Goal: Task Accomplishment & Management: Complete application form

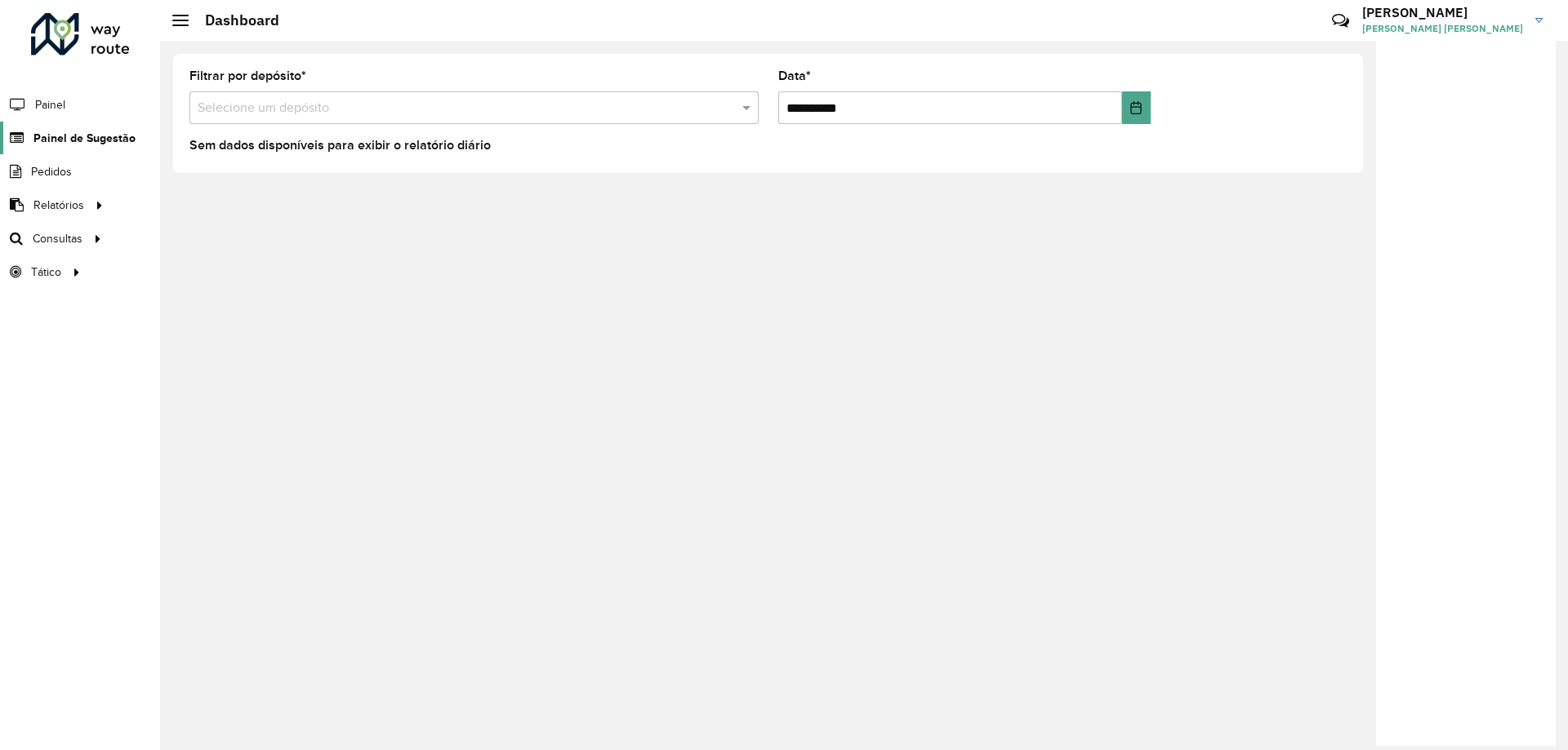
click at [88, 147] on link "Painel de Sugestão" at bounding box center [68, 138] width 136 height 33
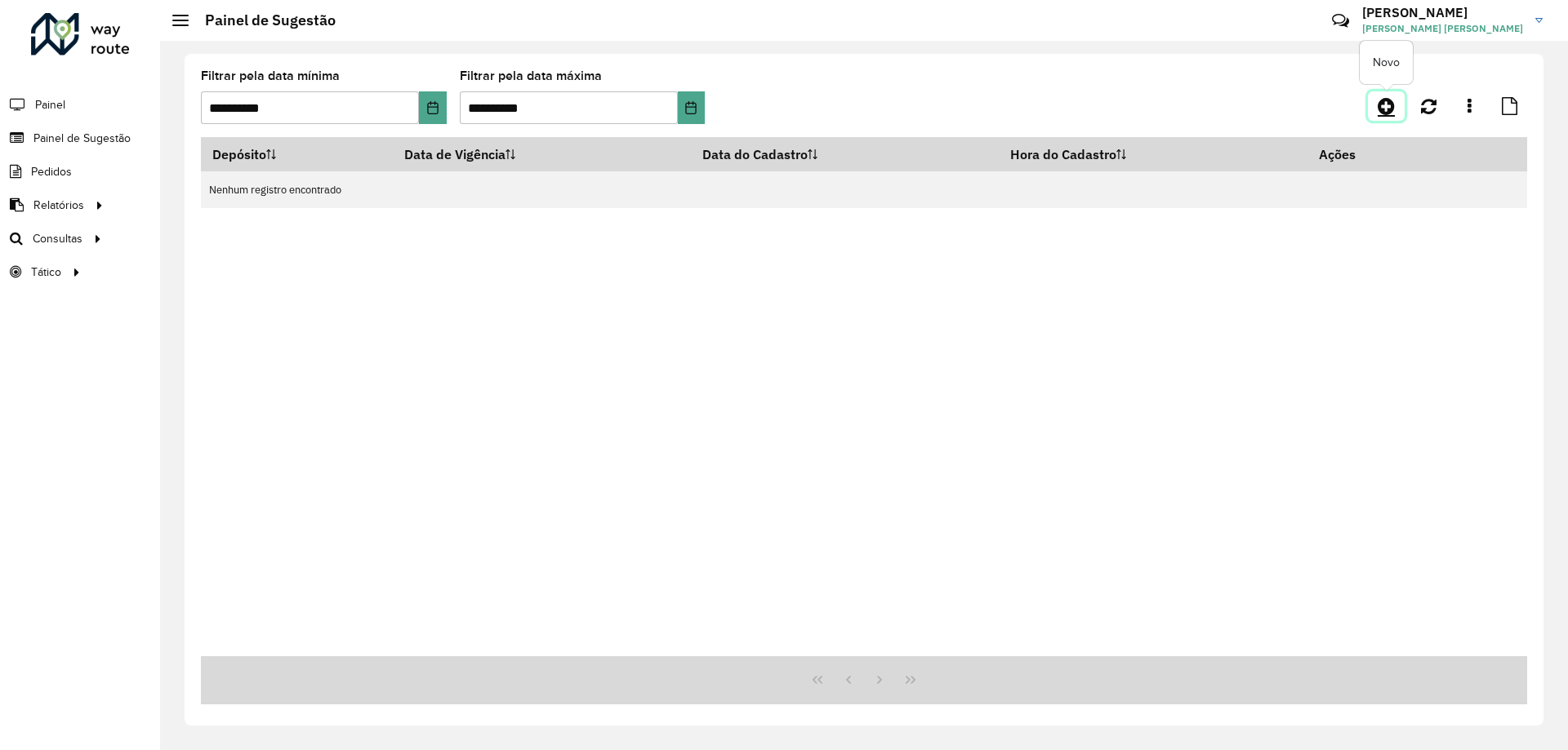
click at [1386, 100] on icon at bounding box center [1386, 105] width 17 height 19
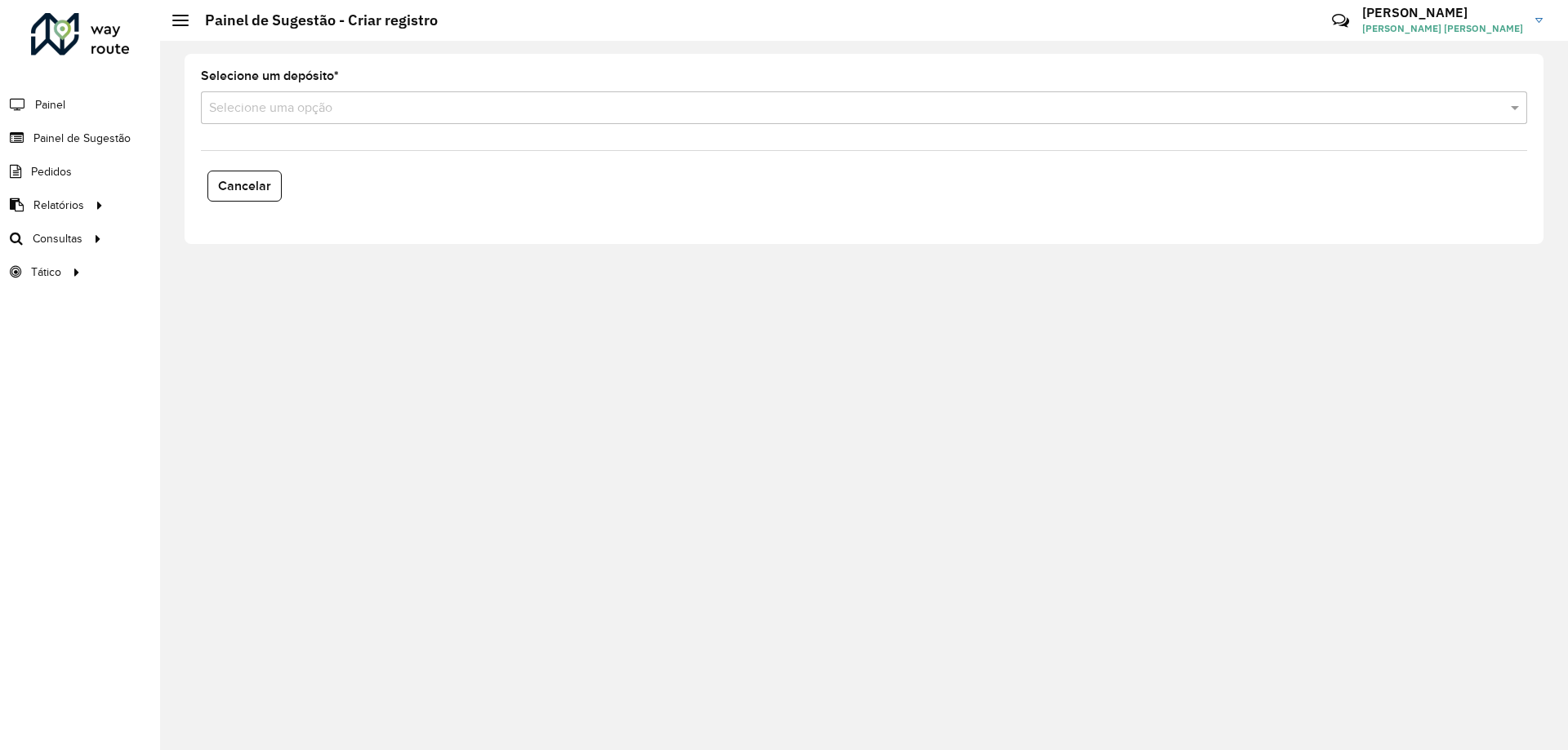
click at [539, 107] on input "text" at bounding box center [847, 108] width 1277 height 19
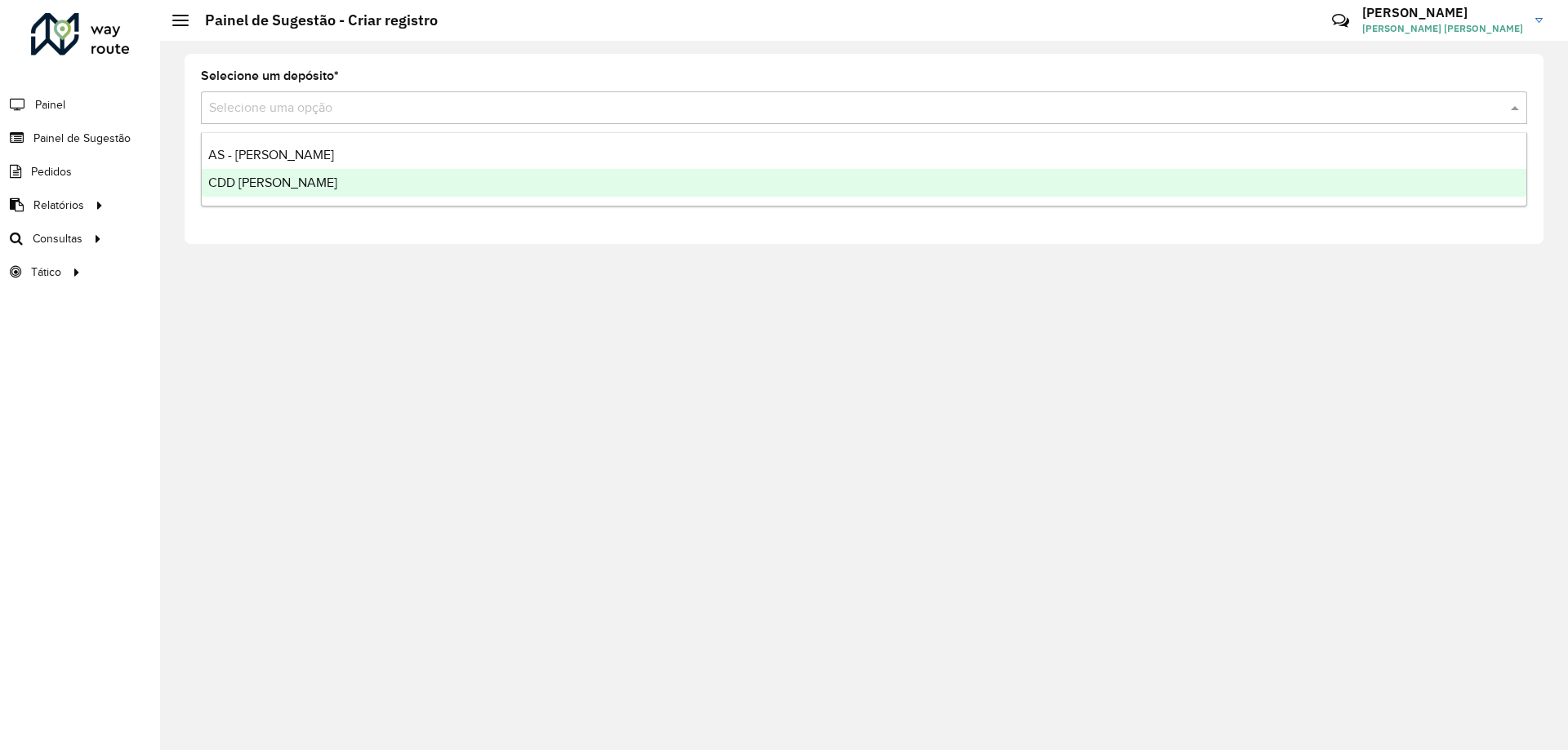
click at [414, 176] on div "CDD [PERSON_NAME]" at bounding box center [864, 182] width 1324 height 28
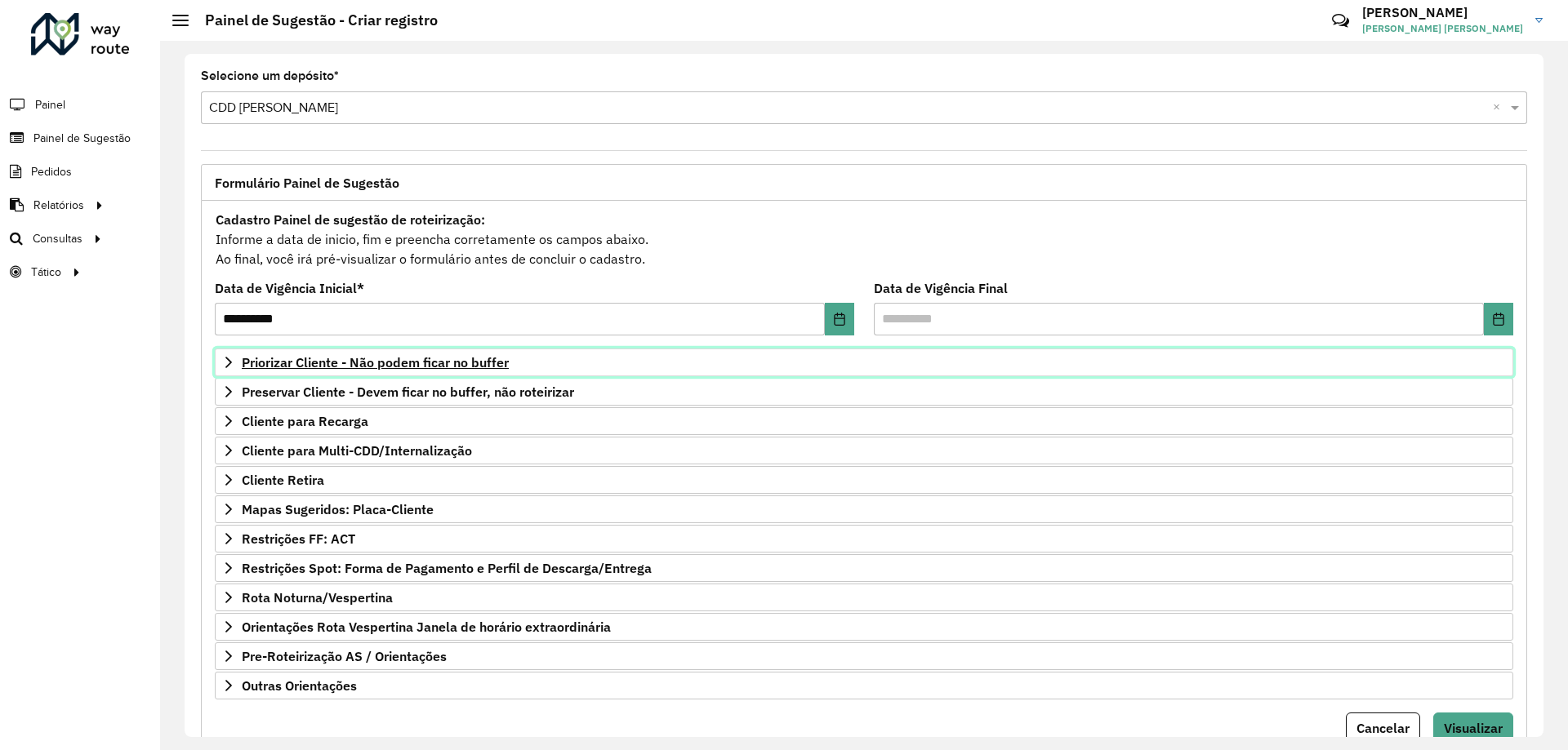
click at [1361, 360] on link "Priorizar Cliente - Não podem ficar no buffer" at bounding box center [864, 362] width 1298 height 28
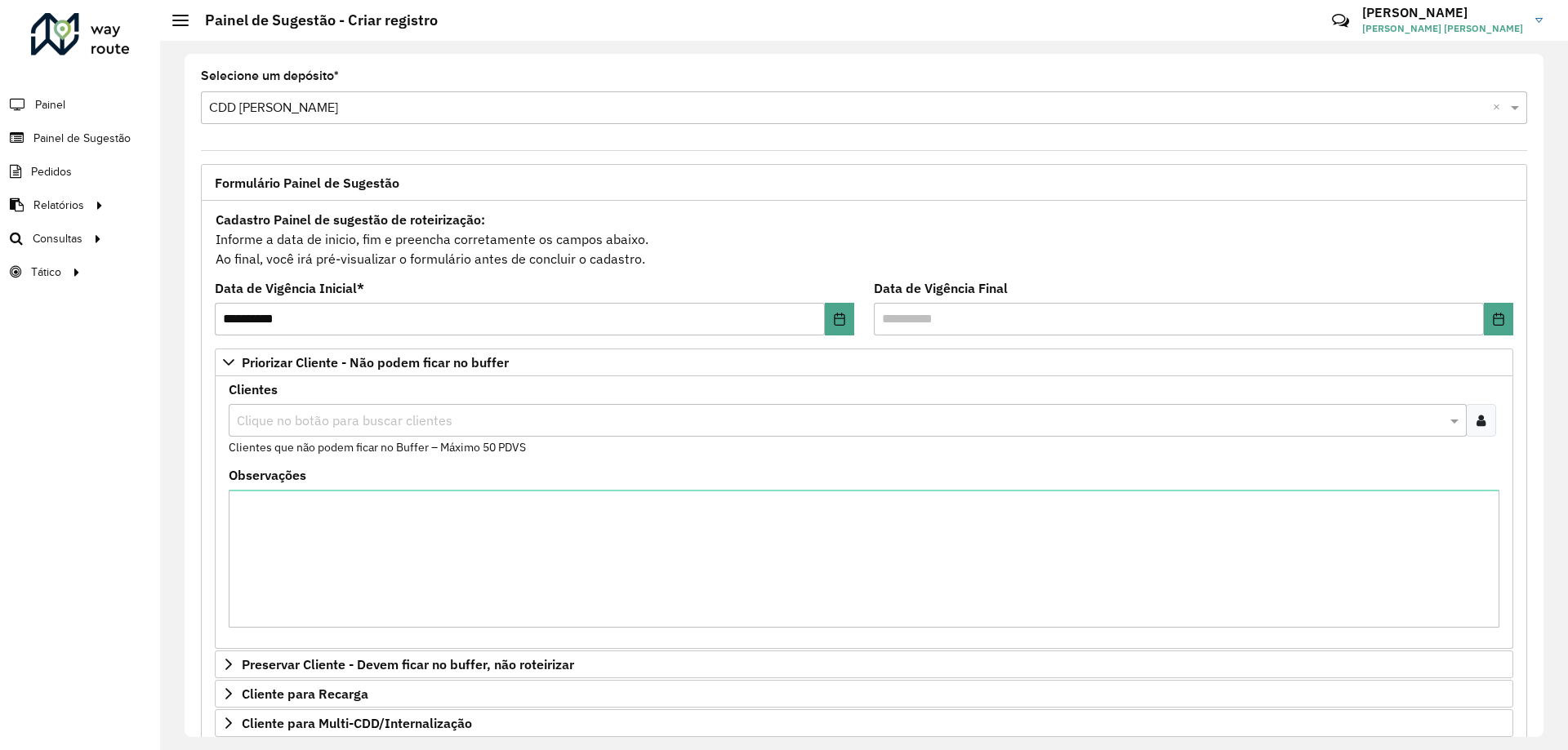
click at [1476, 414] on icon at bounding box center [1481, 421] width 9 height 13
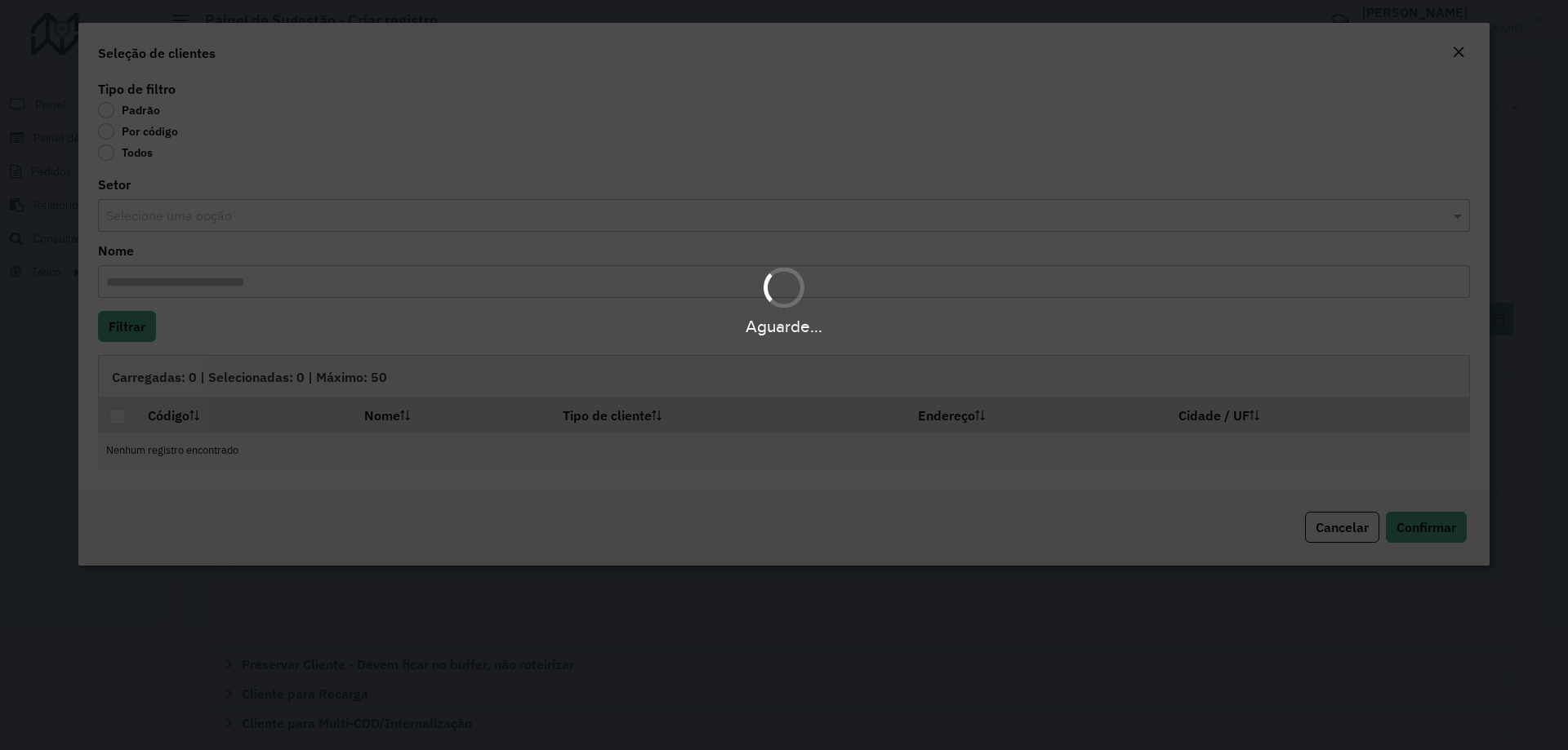
click at [136, 129] on div "Aguarde..." at bounding box center [784, 375] width 1568 height 750
click at [124, 138] on div "Aguarde..." at bounding box center [784, 375] width 1568 height 750
click at [111, 137] on div "Aguarde..." at bounding box center [784, 375] width 1568 height 750
click at [111, 134] on label "Por código" at bounding box center [138, 131] width 80 height 17
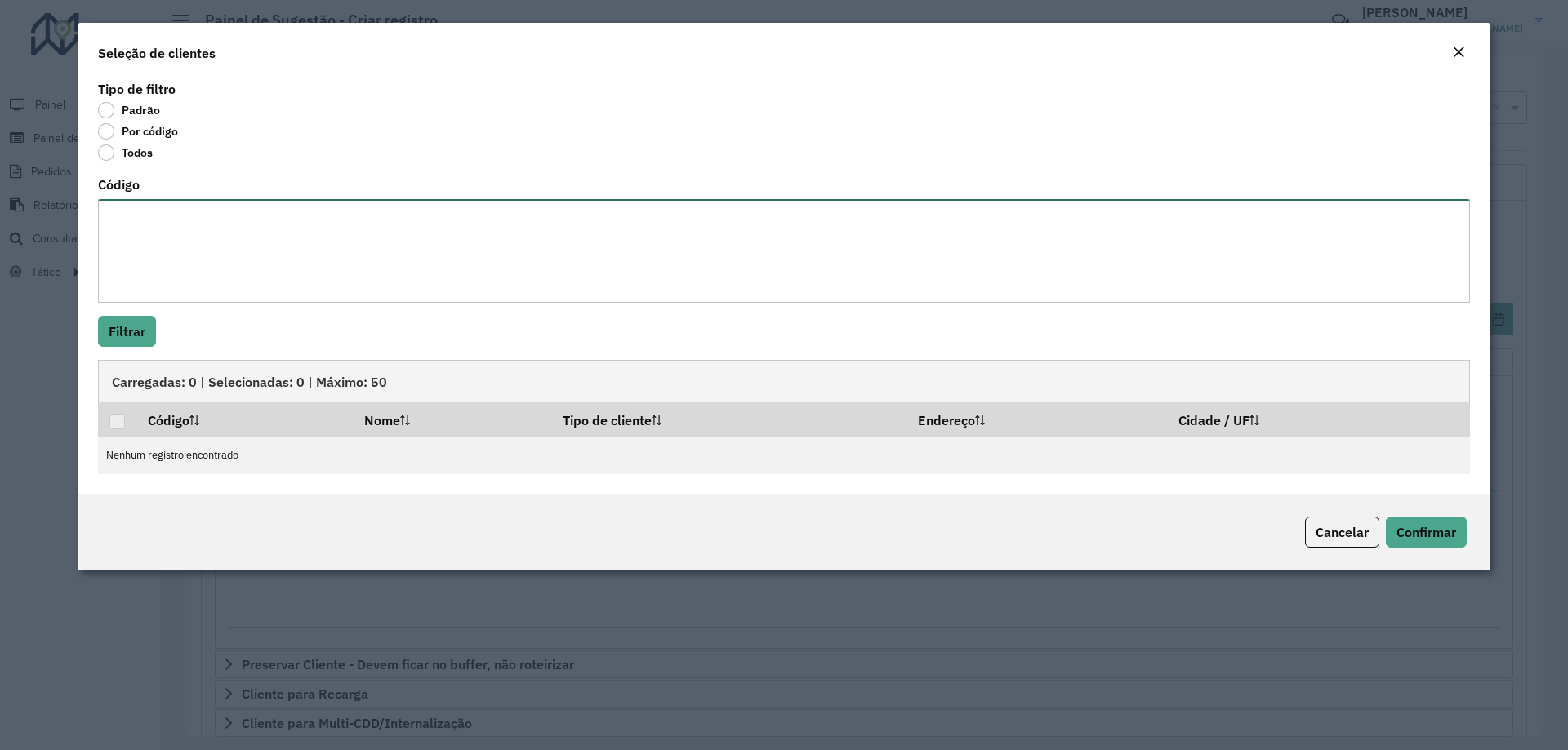
click at [195, 253] on textarea "Código" at bounding box center [784, 250] width 1372 height 104
paste textarea "*** *** *** *** **** **** **** **** **** **** **** **** **** **** **** **** ***…"
type textarea "*** *** *** *** **** **** **** **** **** **** **** **** **** **** **** **** ***…"
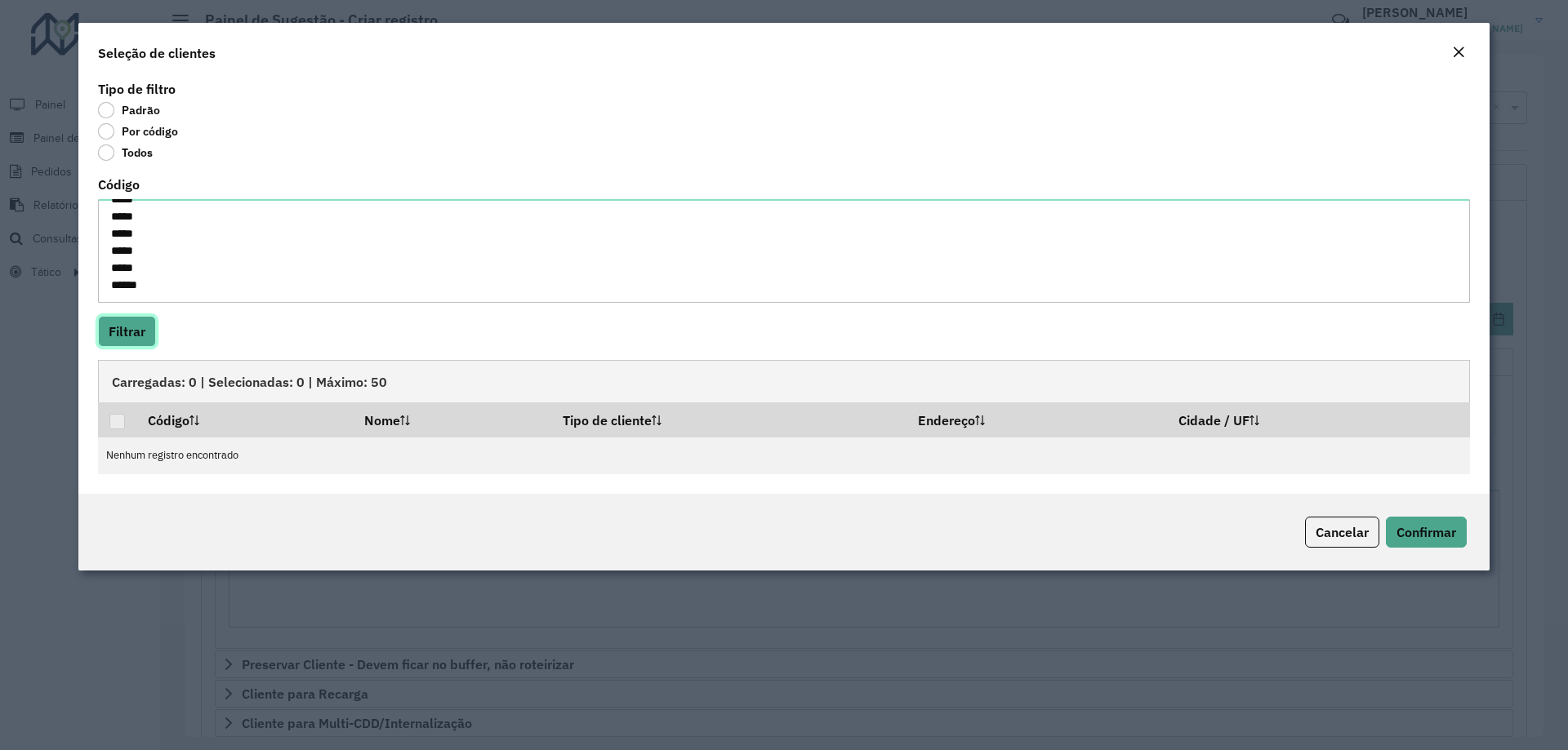
click at [127, 326] on button "Filtrar" at bounding box center [127, 332] width 58 height 31
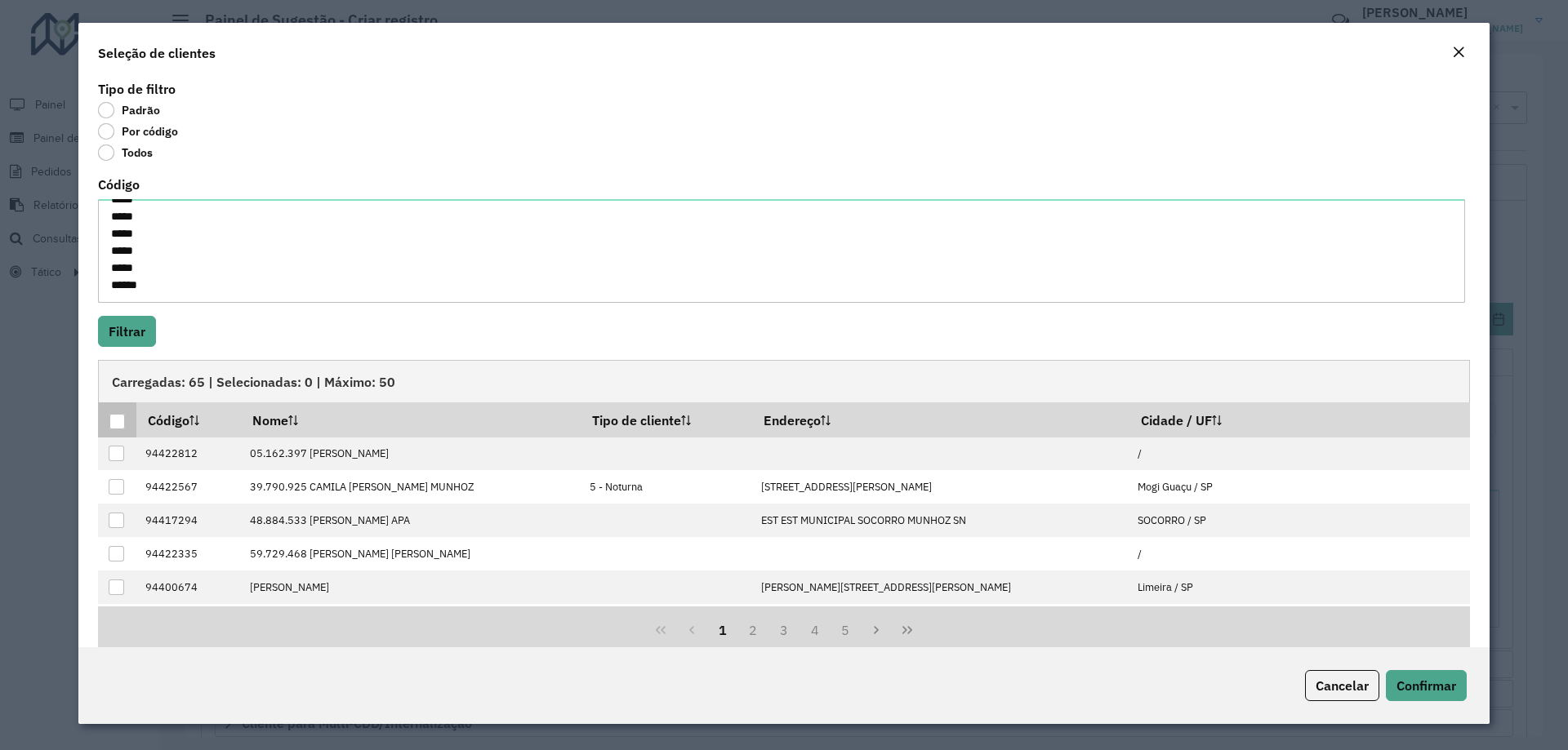
click at [121, 421] on div at bounding box center [116, 422] width 16 height 16
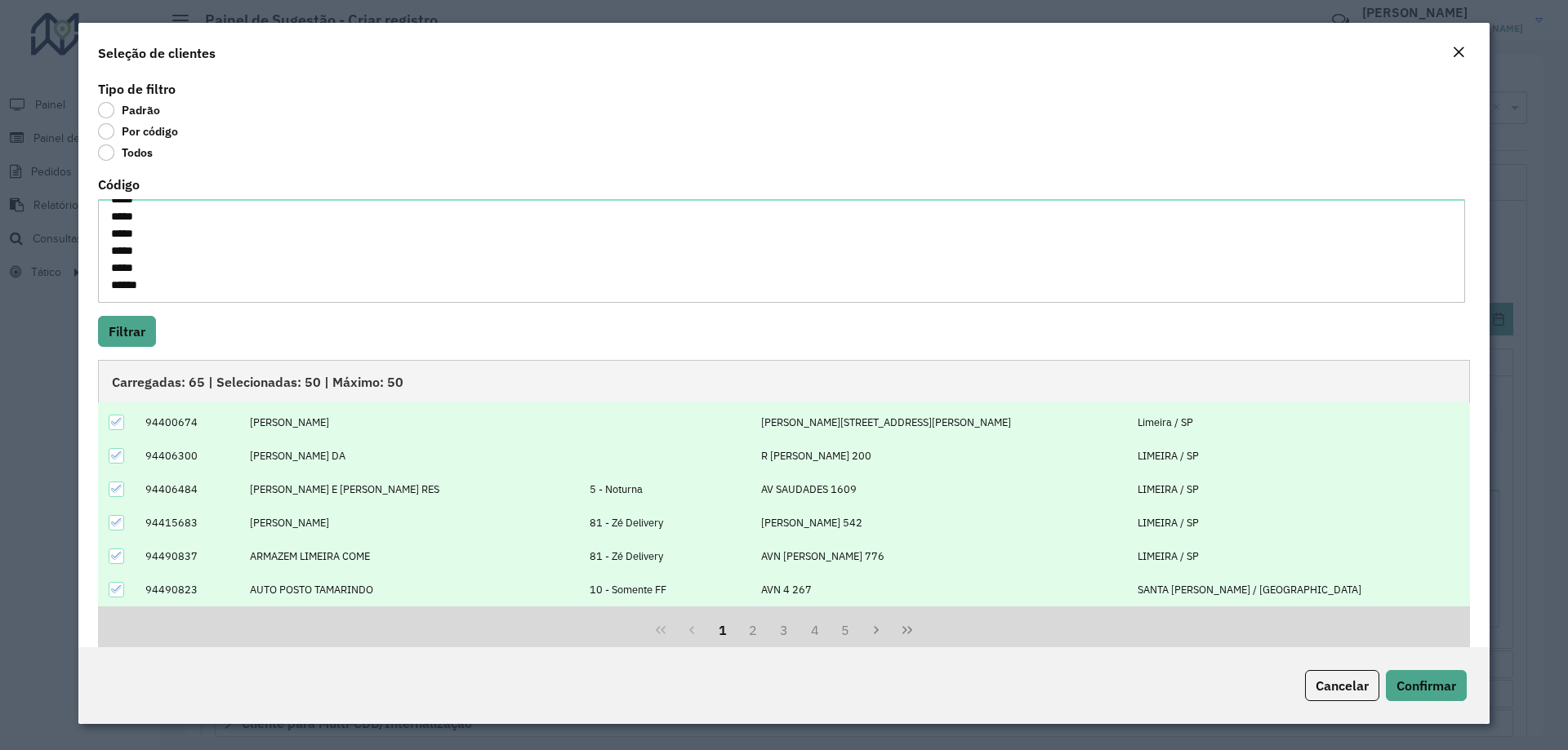
scroll to position [27, 0]
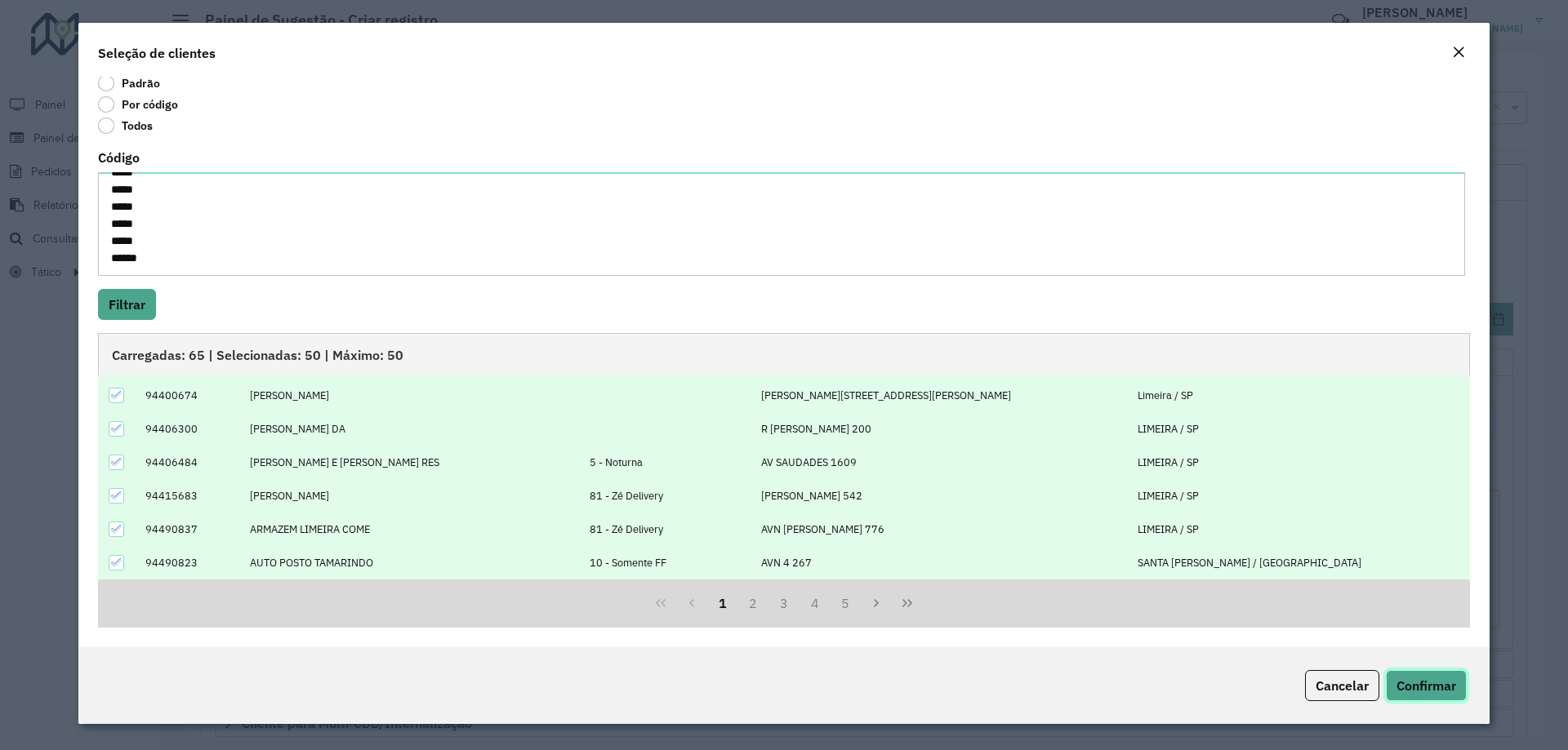
click at [1399, 687] on span "Confirmar" at bounding box center [1426, 686] width 60 height 17
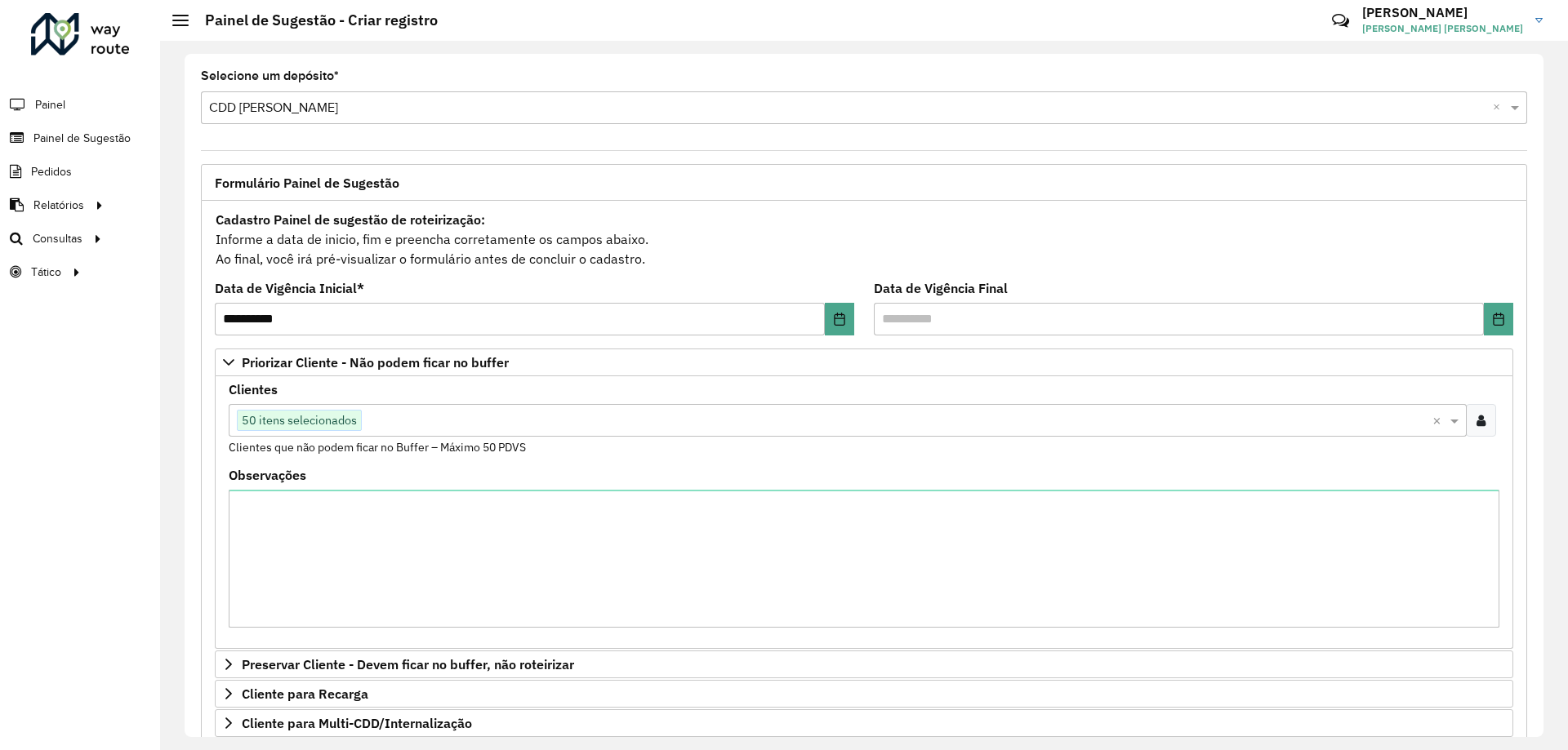
scroll to position [326, 0]
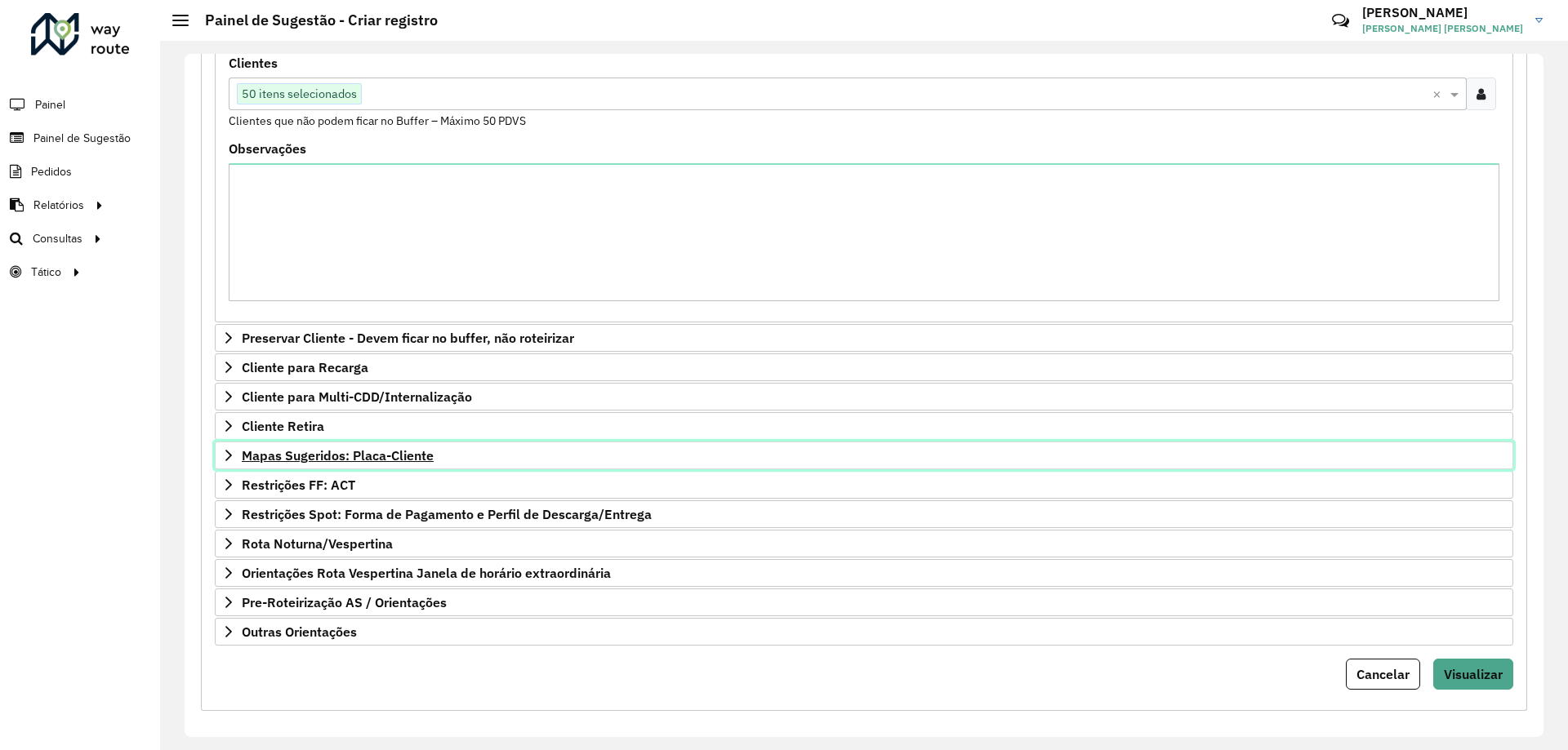
click at [315, 458] on span "Mapas Sugeridos: Placa-Cliente" at bounding box center [337, 456] width 192 height 13
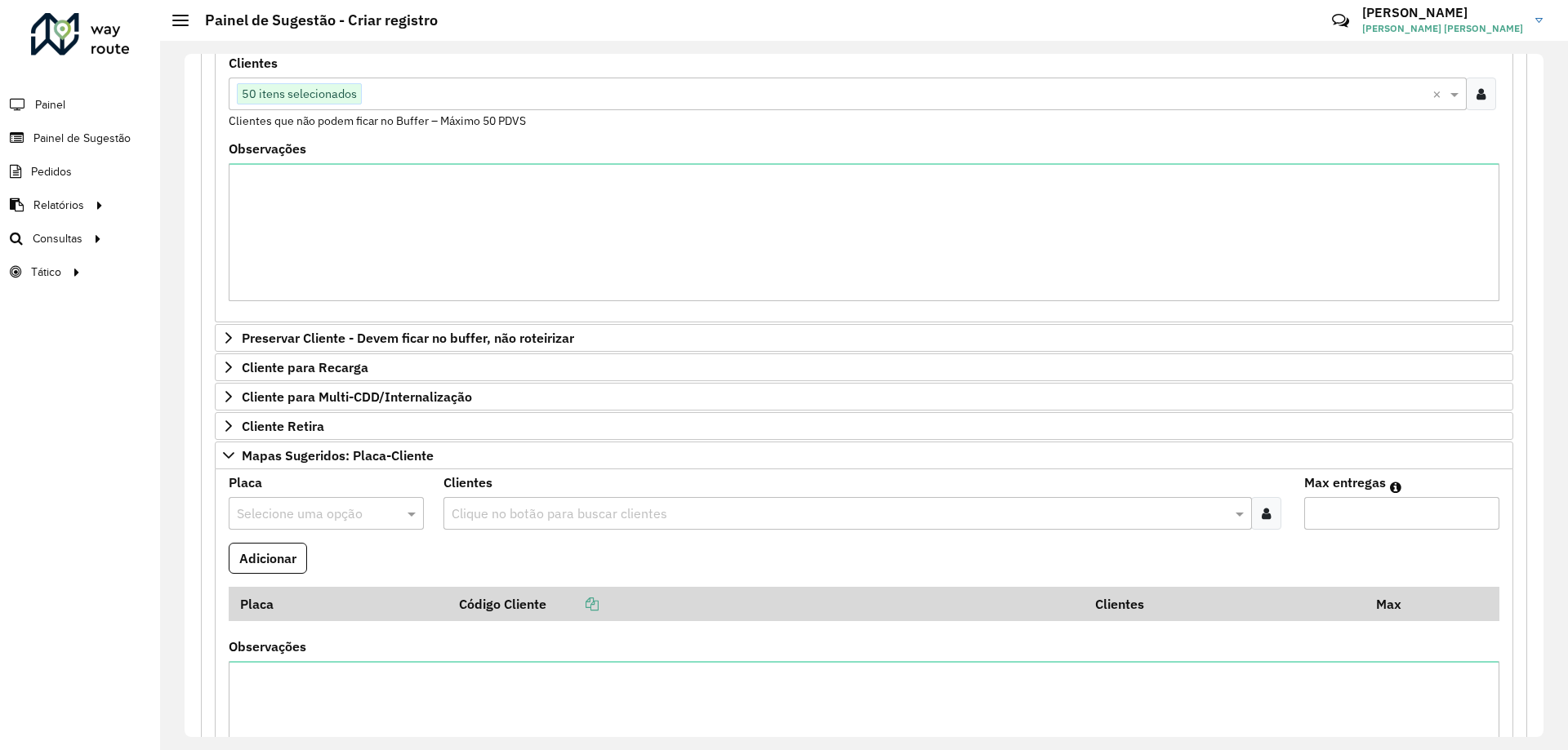
click at [300, 511] on input "text" at bounding box center [309, 513] width 146 height 19
type input "****"
click at [296, 558] on div "FNA7807" at bounding box center [326, 561] width 193 height 28
click at [1262, 508] on icon at bounding box center [1266, 513] width 9 height 13
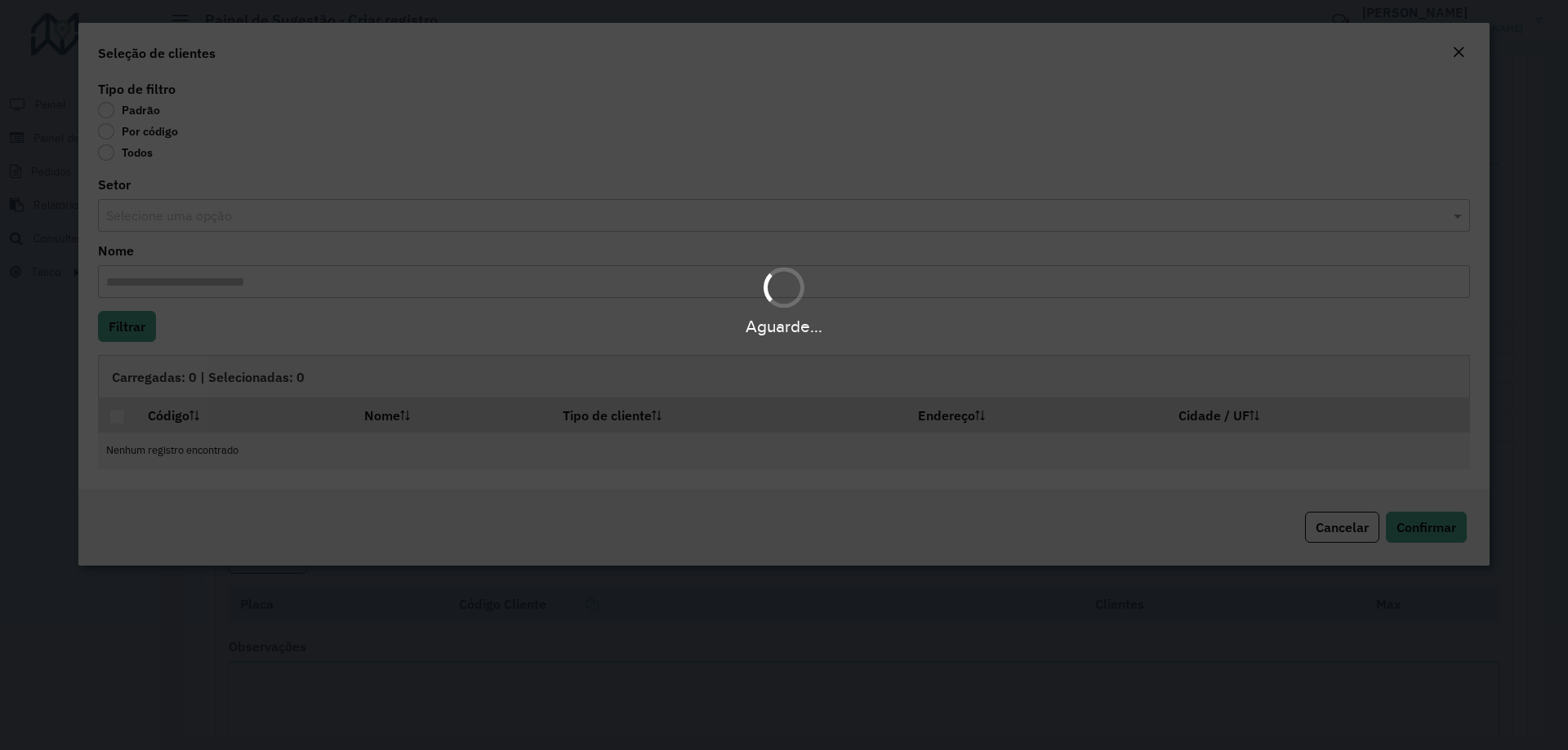
click at [110, 123] on div "Aguarde..." at bounding box center [784, 375] width 1568 height 750
click at [105, 130] on div "Aguarde..." at bounding box center [784, 375] width 1568 height 750
click at [108, 133] on div "Aguarde..." at bounding box center [784, 375] width 1568 height 750
click at [108, 133] on body "**********" at bounding box center [784, 375] width 1568 height 750
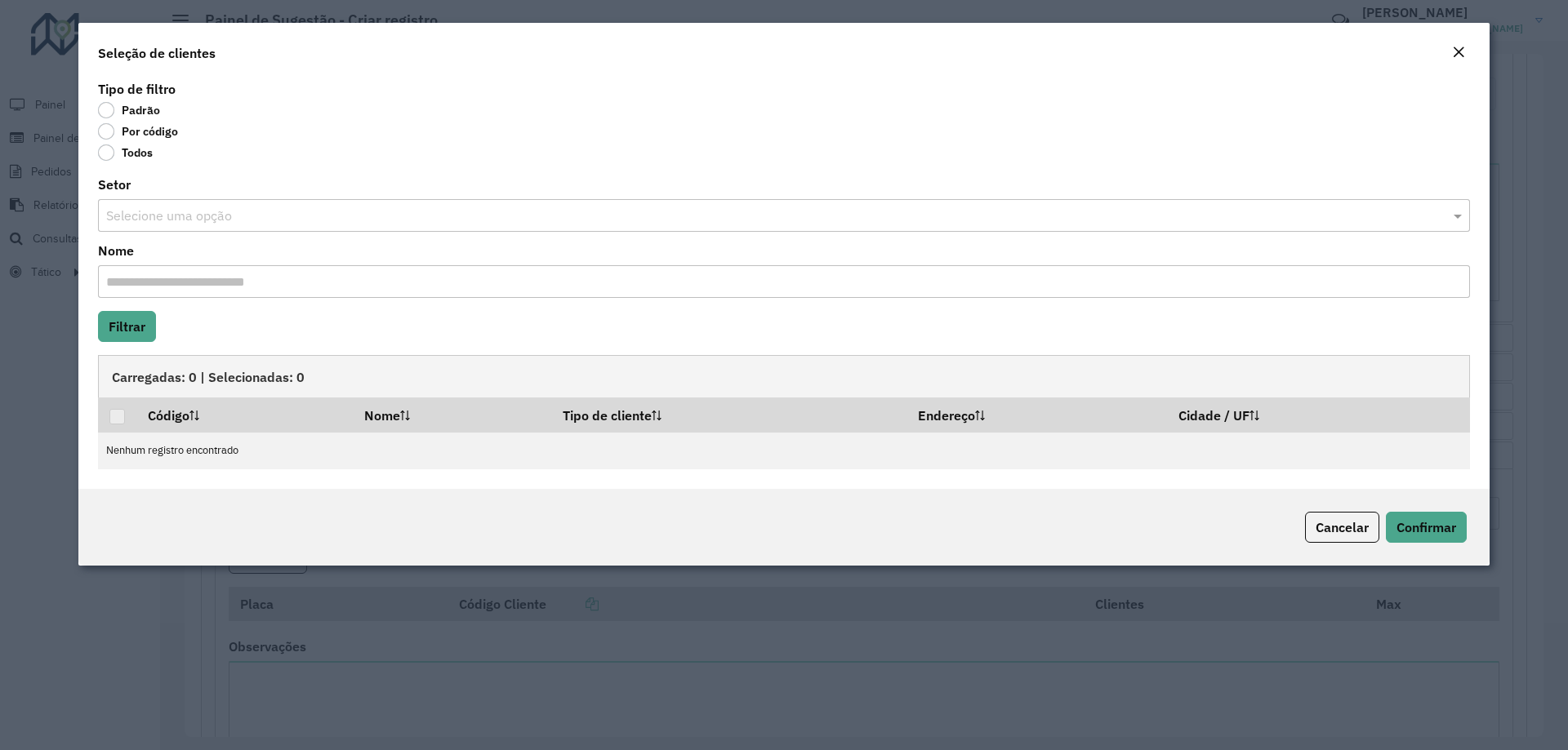
click at [108, 133] on label "Por código" at bounding box center [138, 131] width 80 height 17
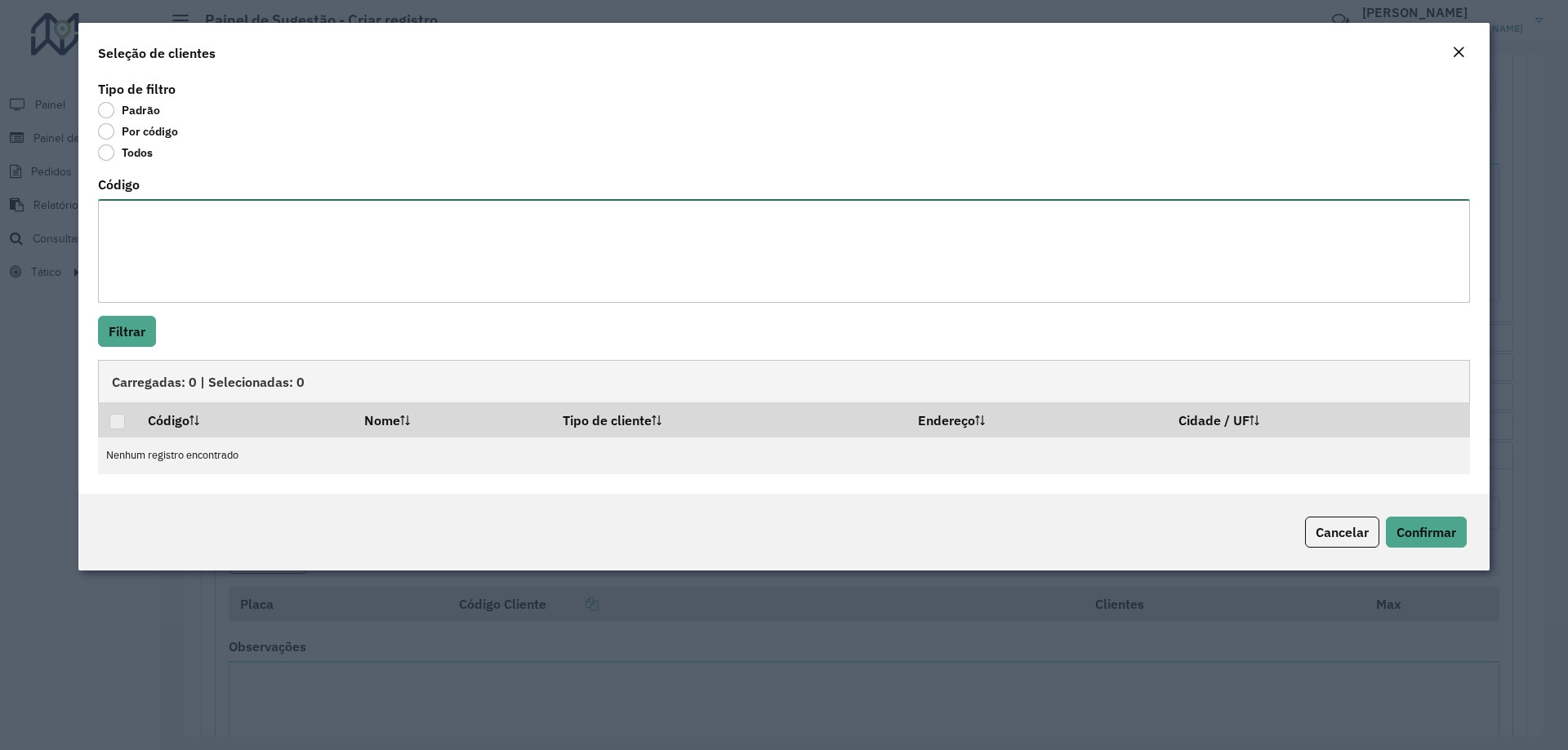
click at [162, 250] on textarea "Código" at bounding box center [784, 250] width 1372 height 104
paste textarea "*** *****"
type textarea "*** *****"
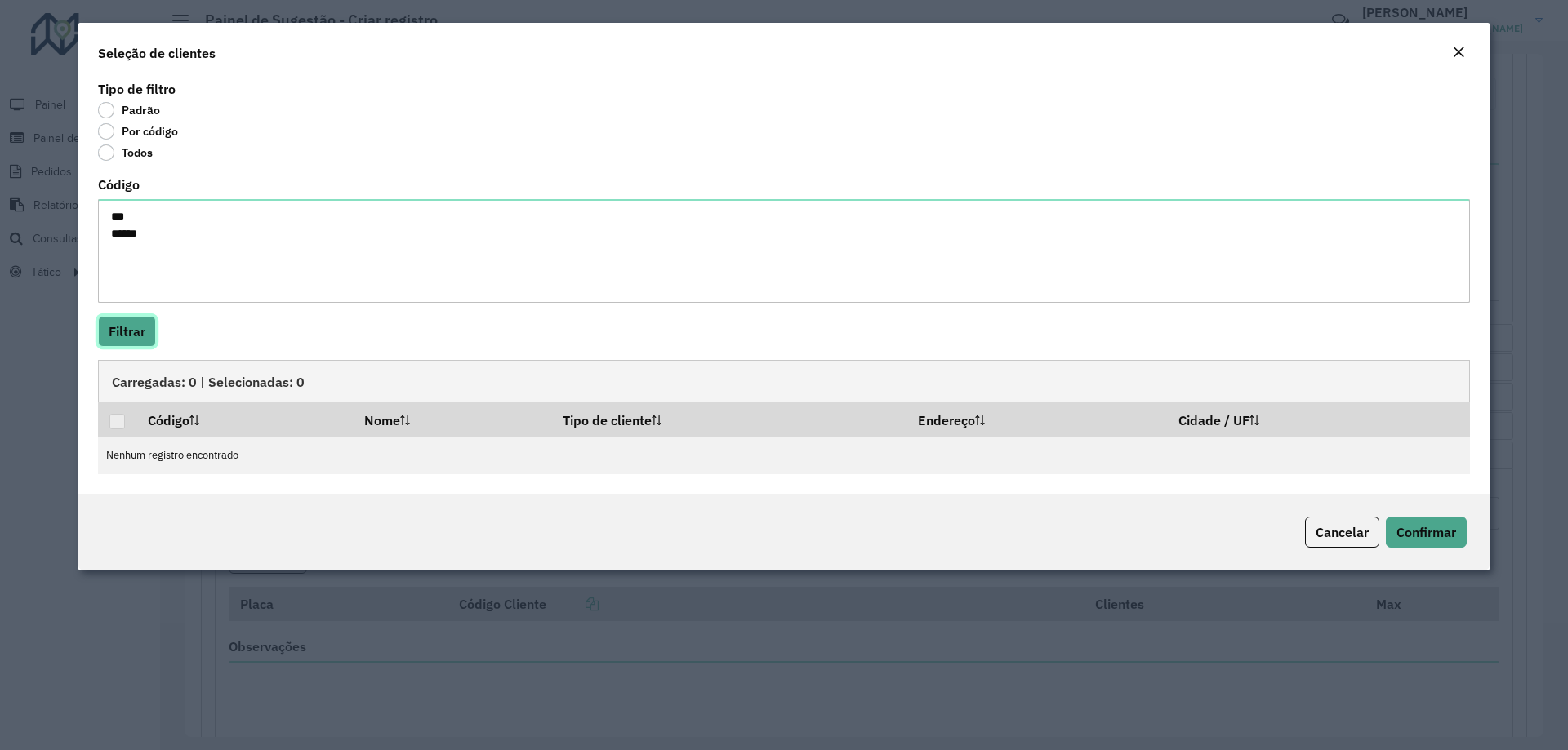
click at [123, 328] on button "Filtrar" at bounding box center [127, 332] width 58 height 31
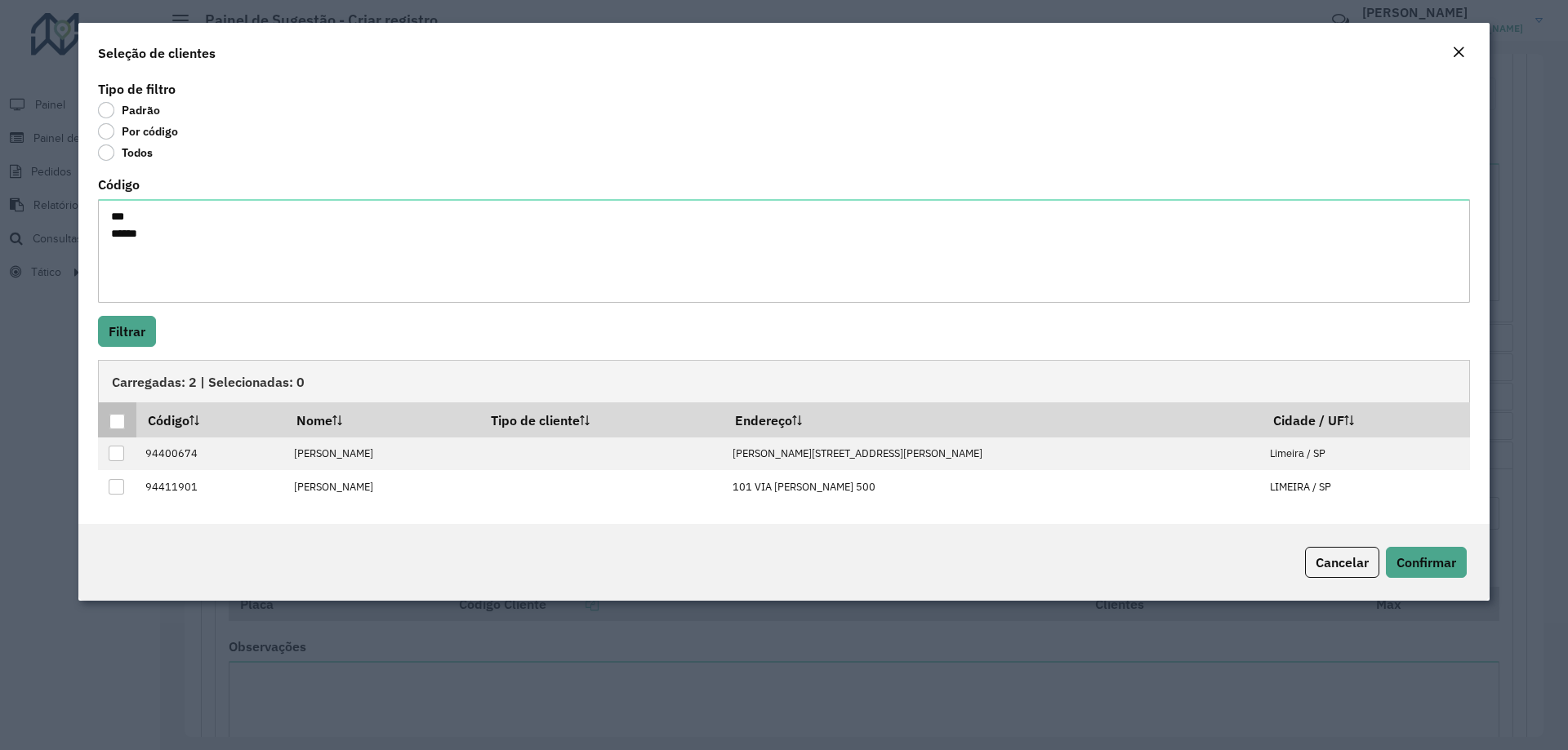
click at [120, 431] on th at bounding box center [117, 419] width 39 height 34
click at [120, 426] on div at bounding box center [116, 422] width 16 height 16
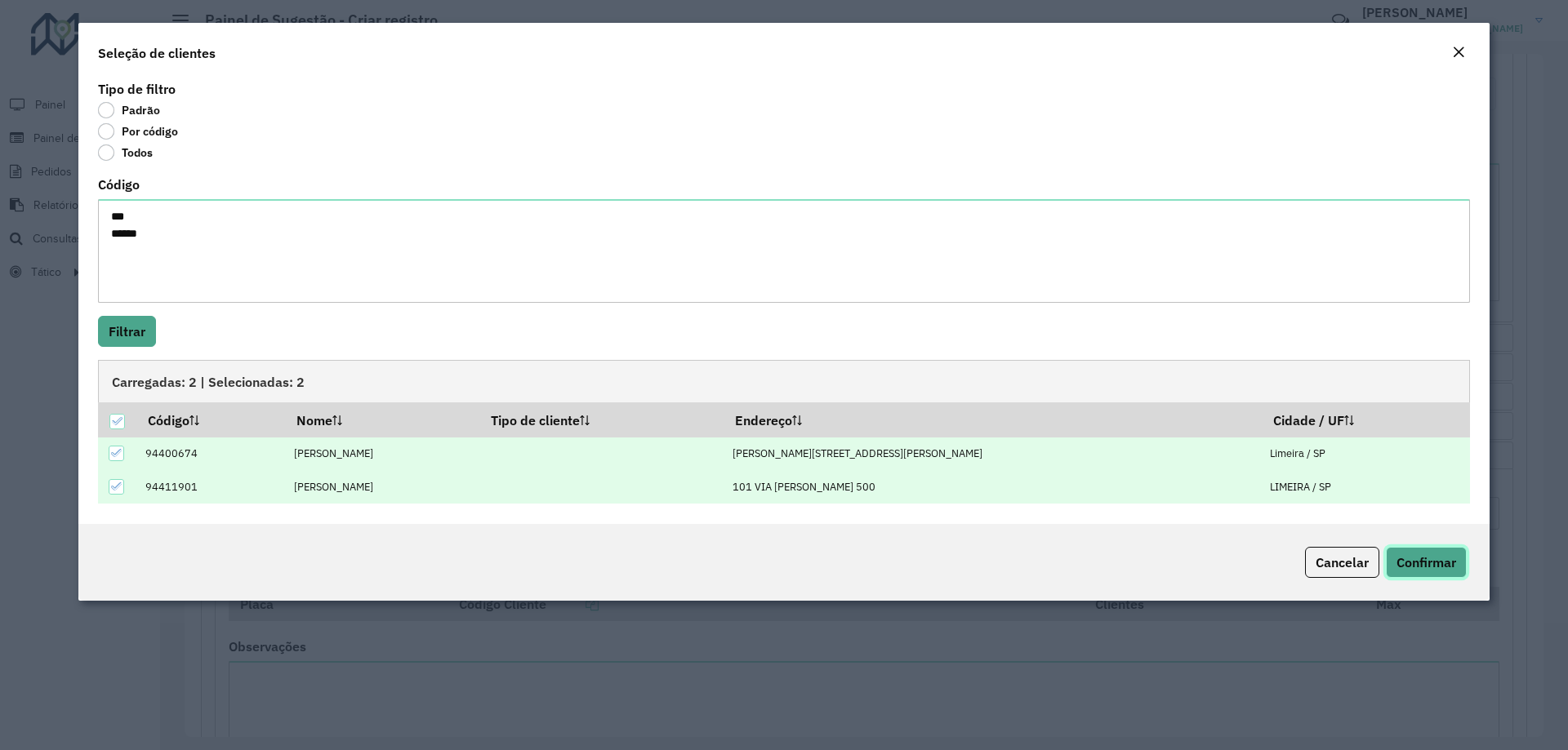
click at [1441, 561] on span "Confirmar" at bounding box center [1426, 563] width 60 height 17
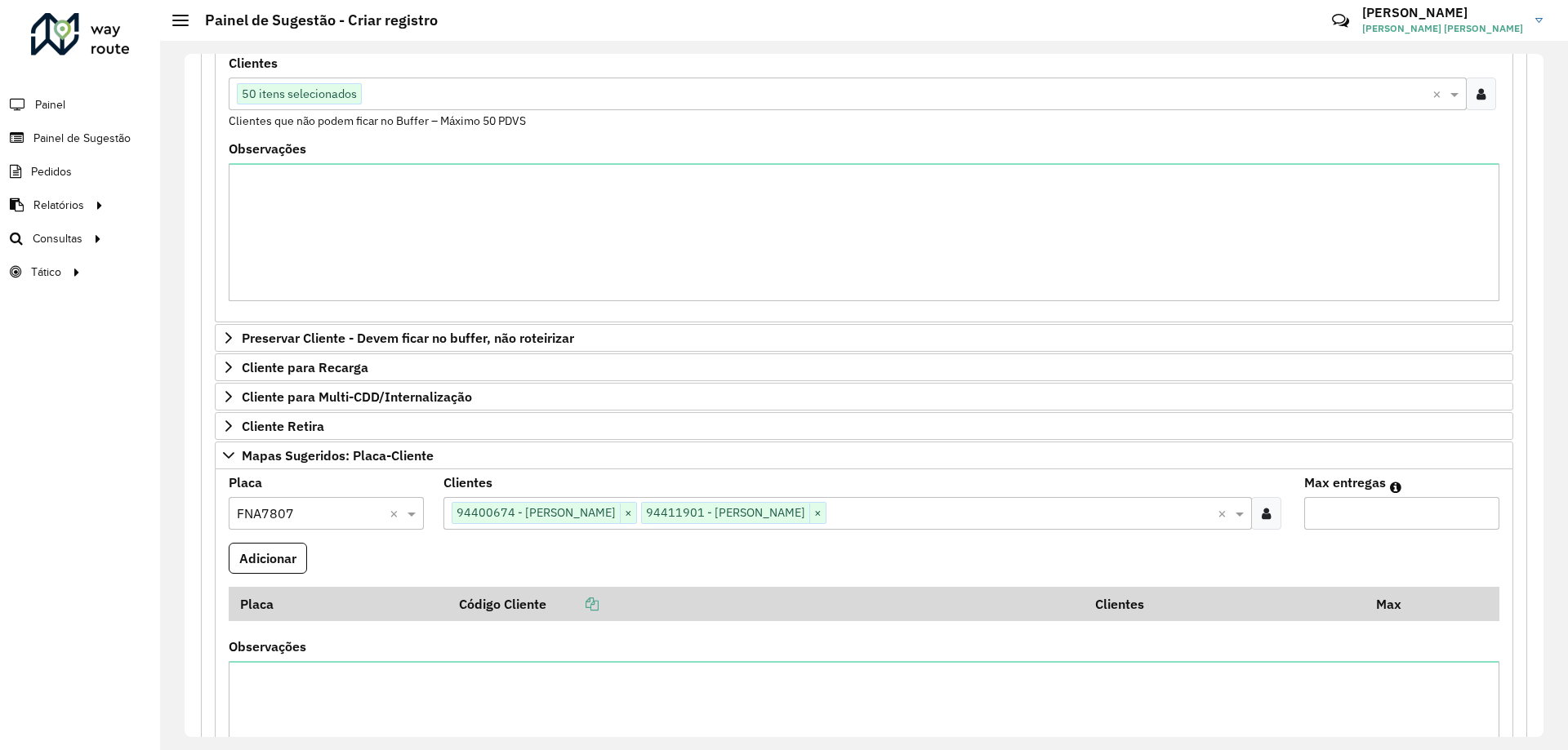
click at [1332, 502] on input "Max entregas" at bounding box center [1401, 513] width 195 height 33
type input "*"
click at [282, 552] on button "Adicionar" at bounding box center [267, 558] width 78 height 31
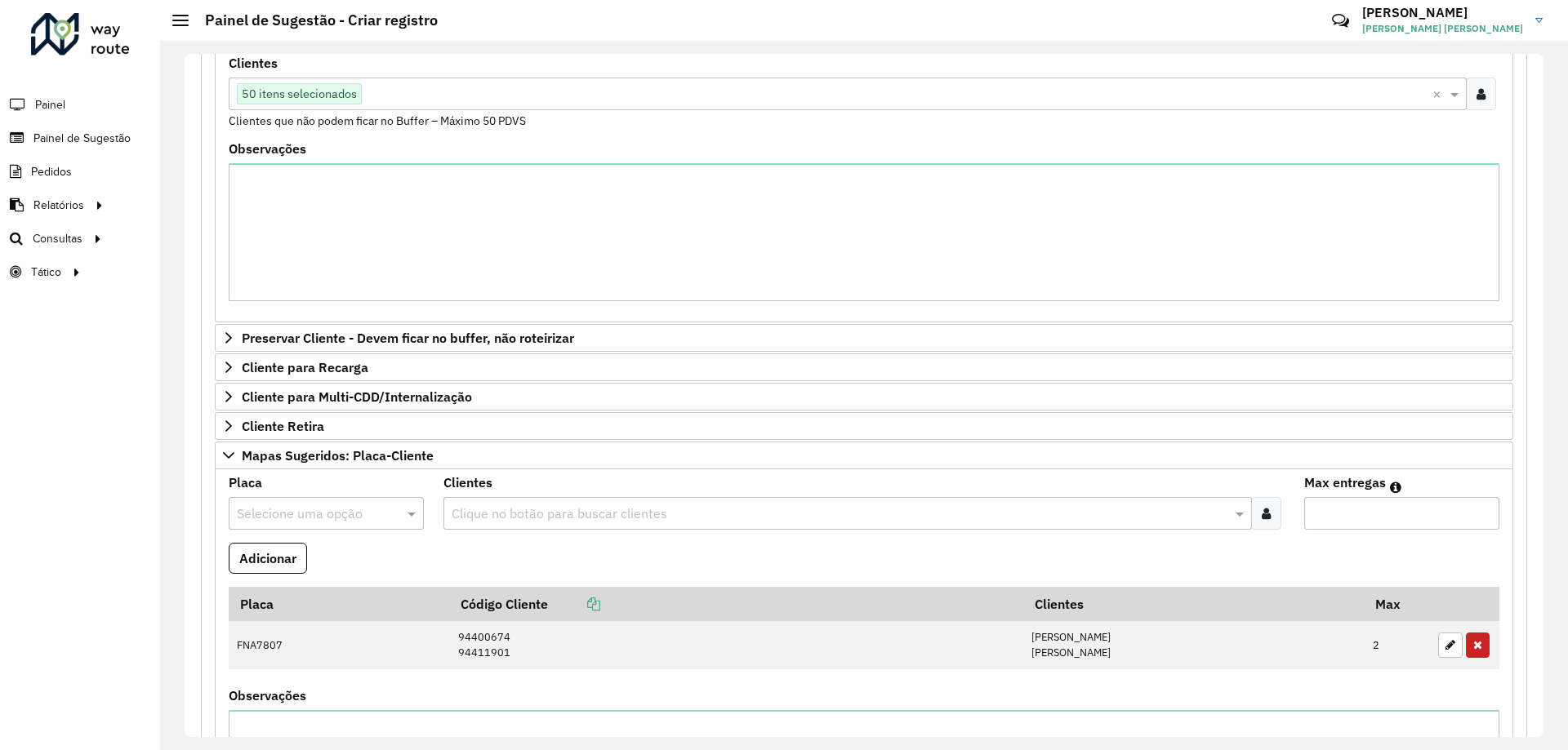
click at [337, 509] on input "text" at bounding box center [309, 513] width 146 height 19
type input "***"
click at [331, 546] on ng-dropdown-panel "FZY5C69" at bounding box center [326, 561] width 194 height 47
click at [333, 558] on div "FZY5C69" at bounding box center [326, 561] width 193 height 28
click at [1262, 514] on icon at bounding box center [1266, 513] width 9 height 13
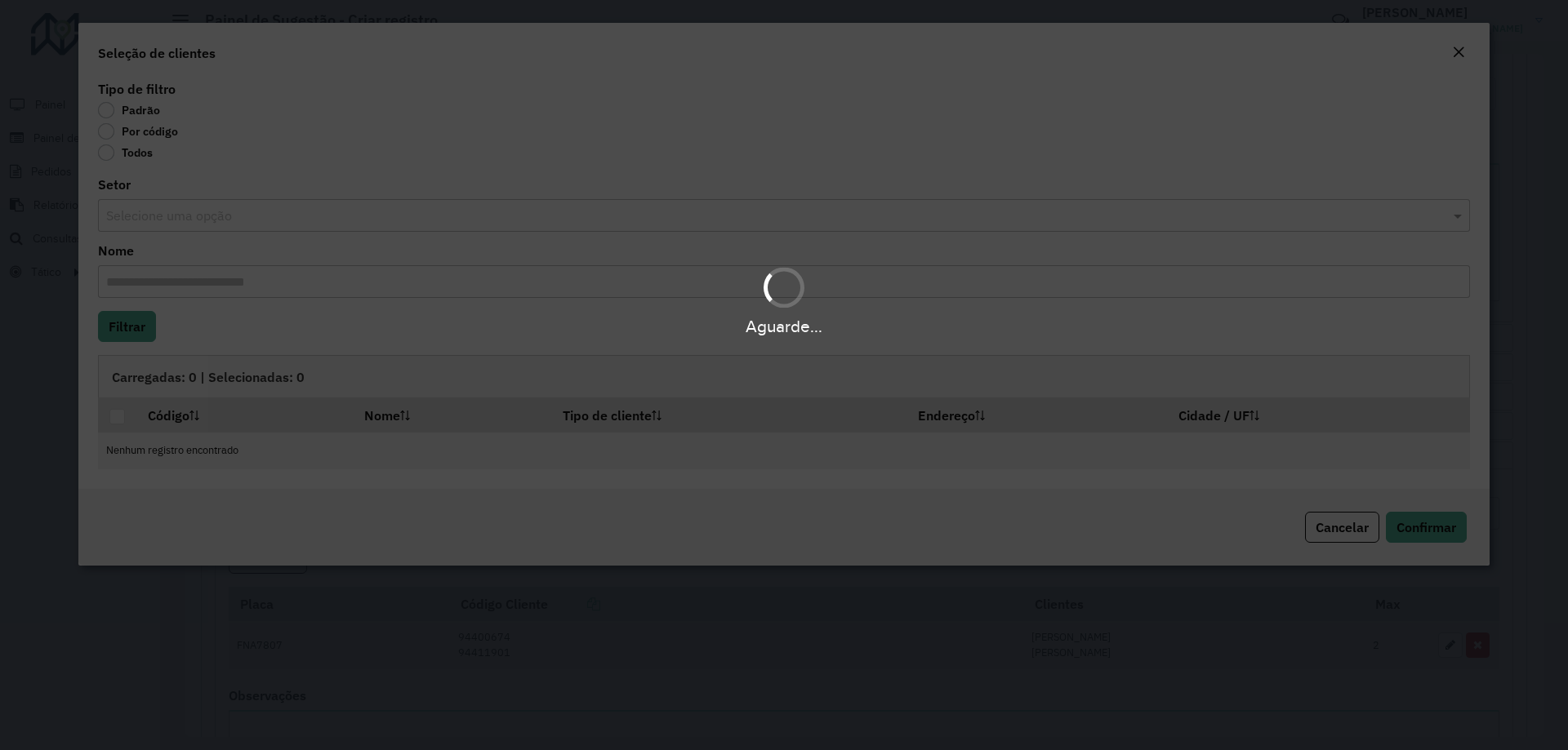
click at [101, 134] on div "Aguarde..." at bounding box center [784, 375] width 1568 height 750
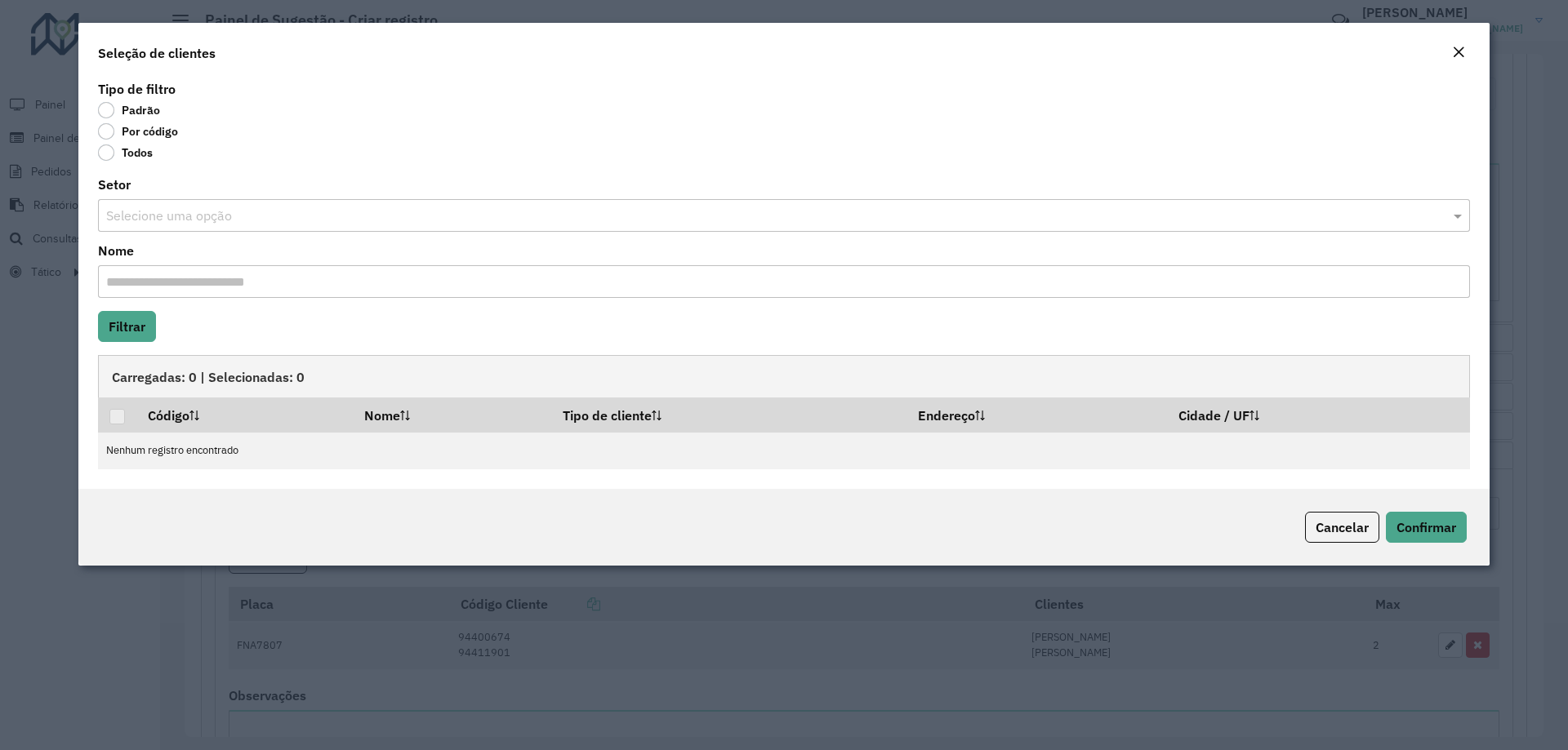
click at [111, 133] on label "Por código" at bounding box center [138, 131] width 80 height 17
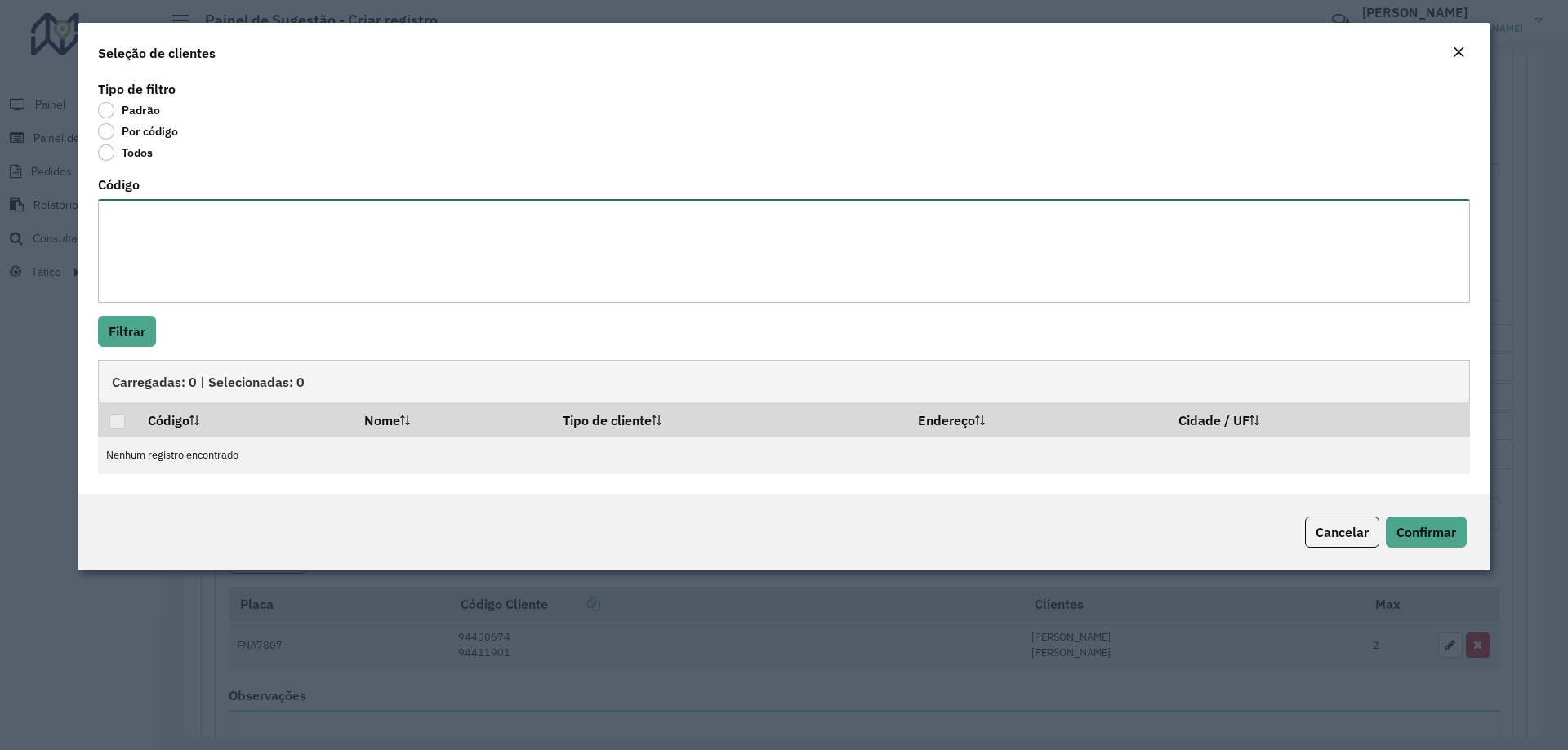
click at [173, 285] on textarea "Código" at bounding box center [784, 250] width 1372 height 104
paste textarea "***** **** *****"
type textarea "***** **** *****"
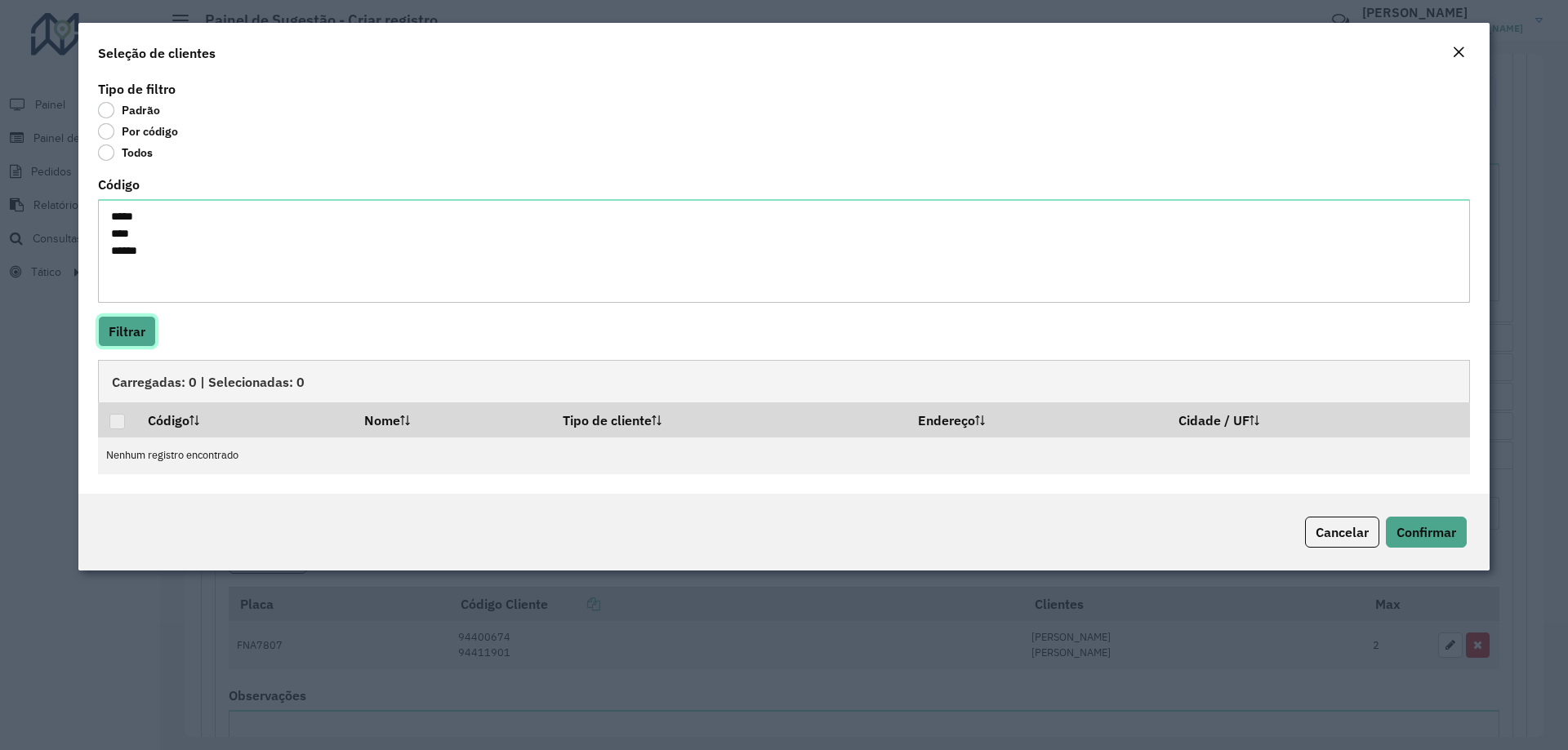
click at [137, 332] on button "Filtrar" at bounding box center [127, 332] width 58 height 31
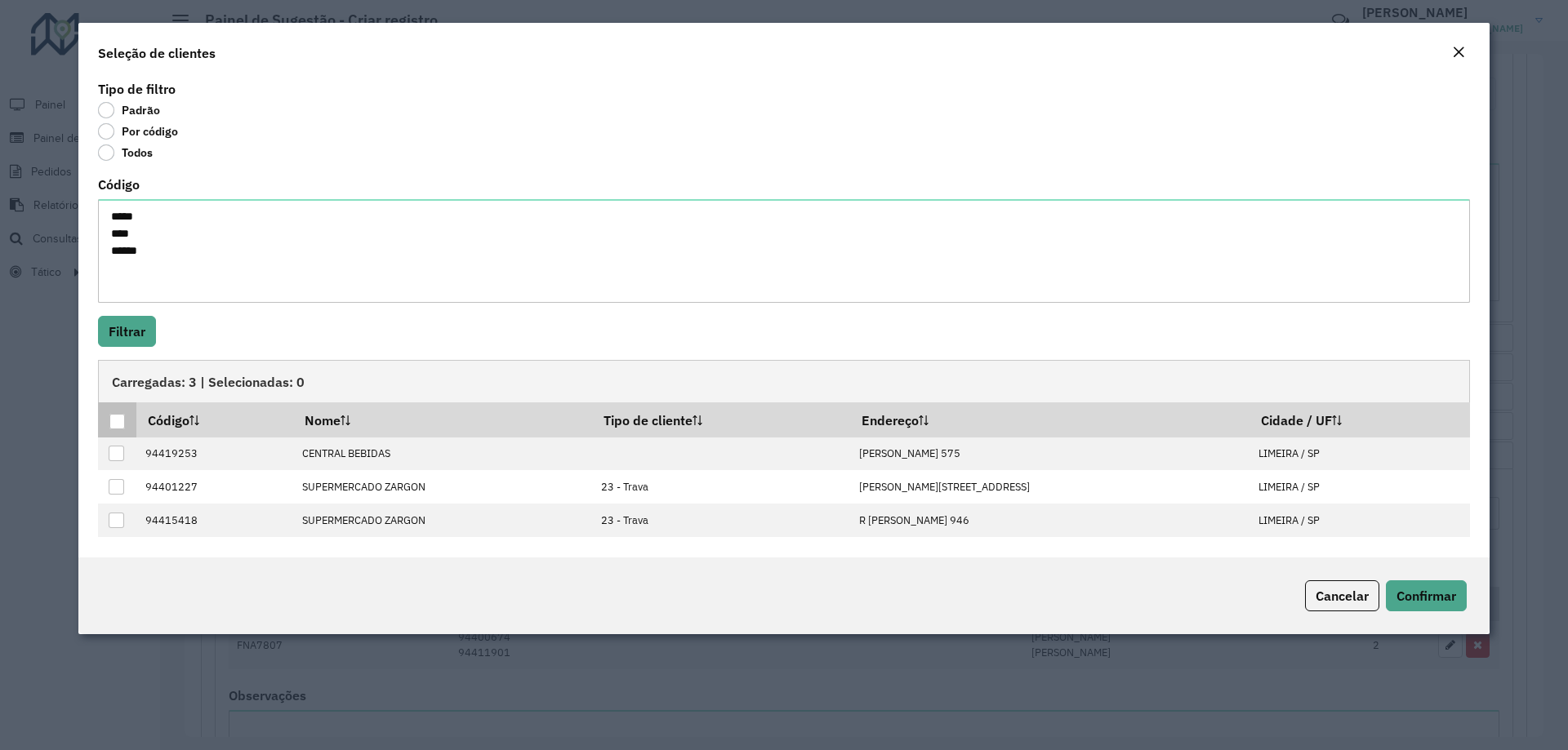
click at [109, 416] on div at bounding box center [116, 422] width 16 height 16
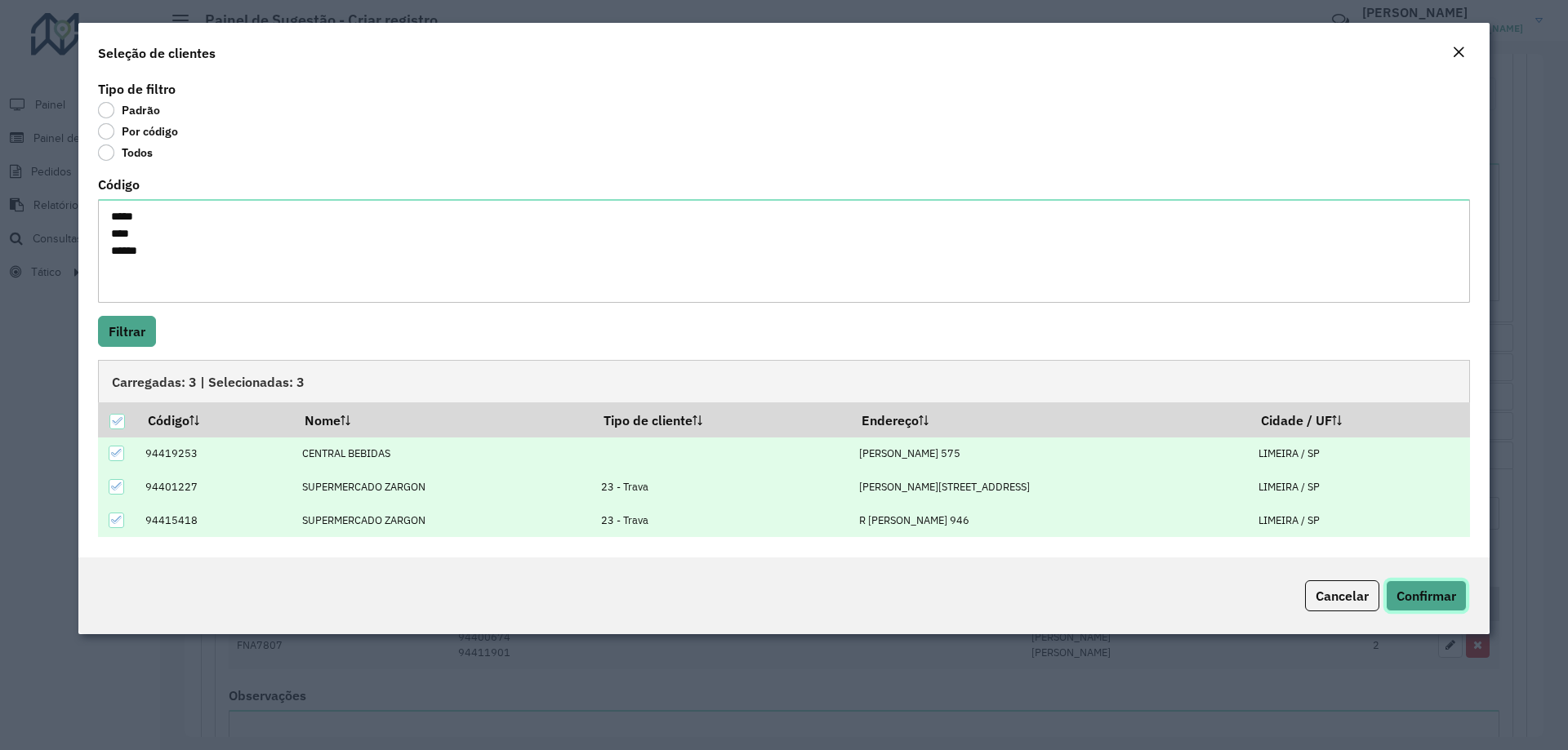
click at [1424, 588] on span "Confirmar" at bounding box center [1426, 596] width 60 height 17
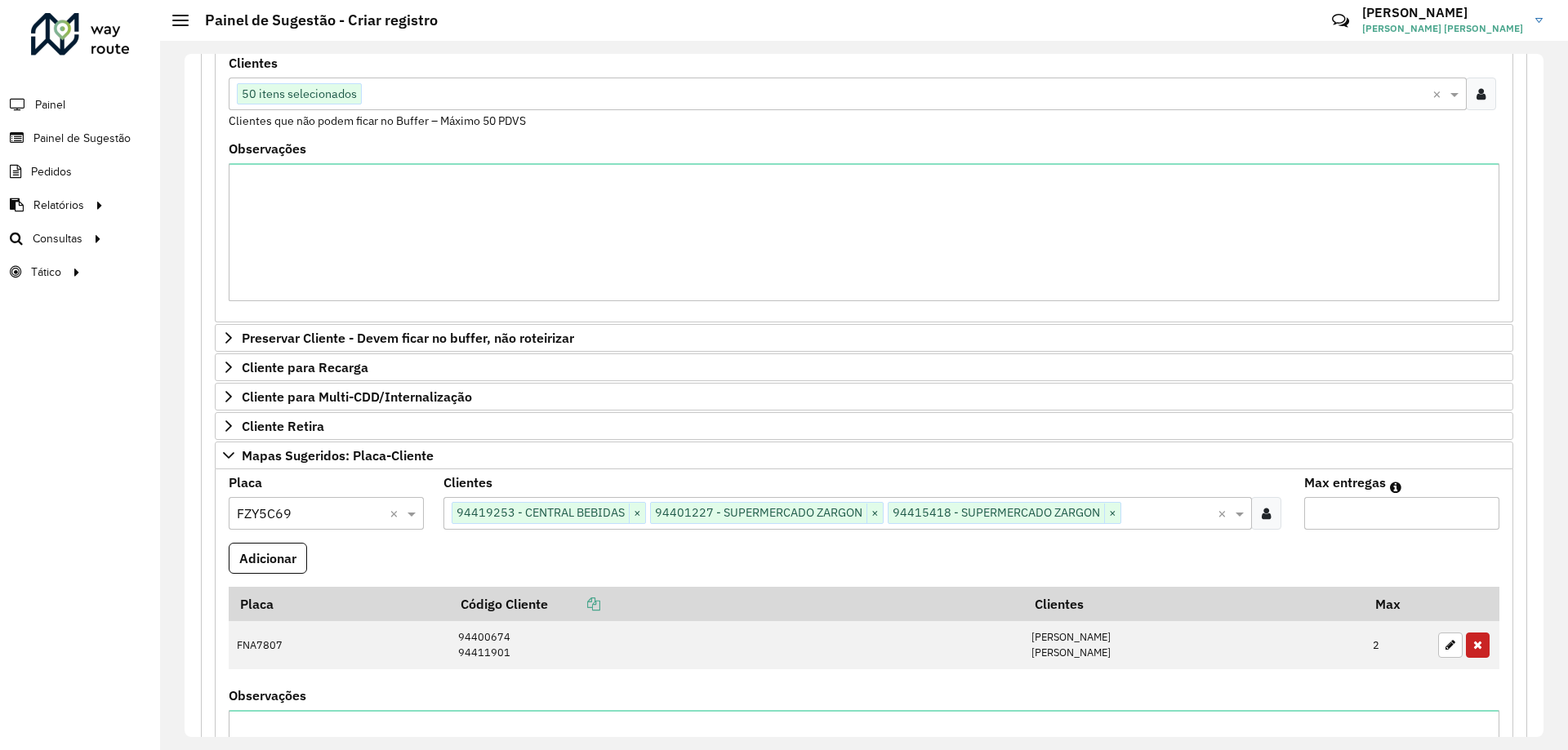
click at [1407, 513] on input "Max entregas" at bounding box center [1401, 513] width 195 height 33
type input "*"
click at [287, 552] on button "Adicionar" at bounding box center [267, 558] width 78 height 31
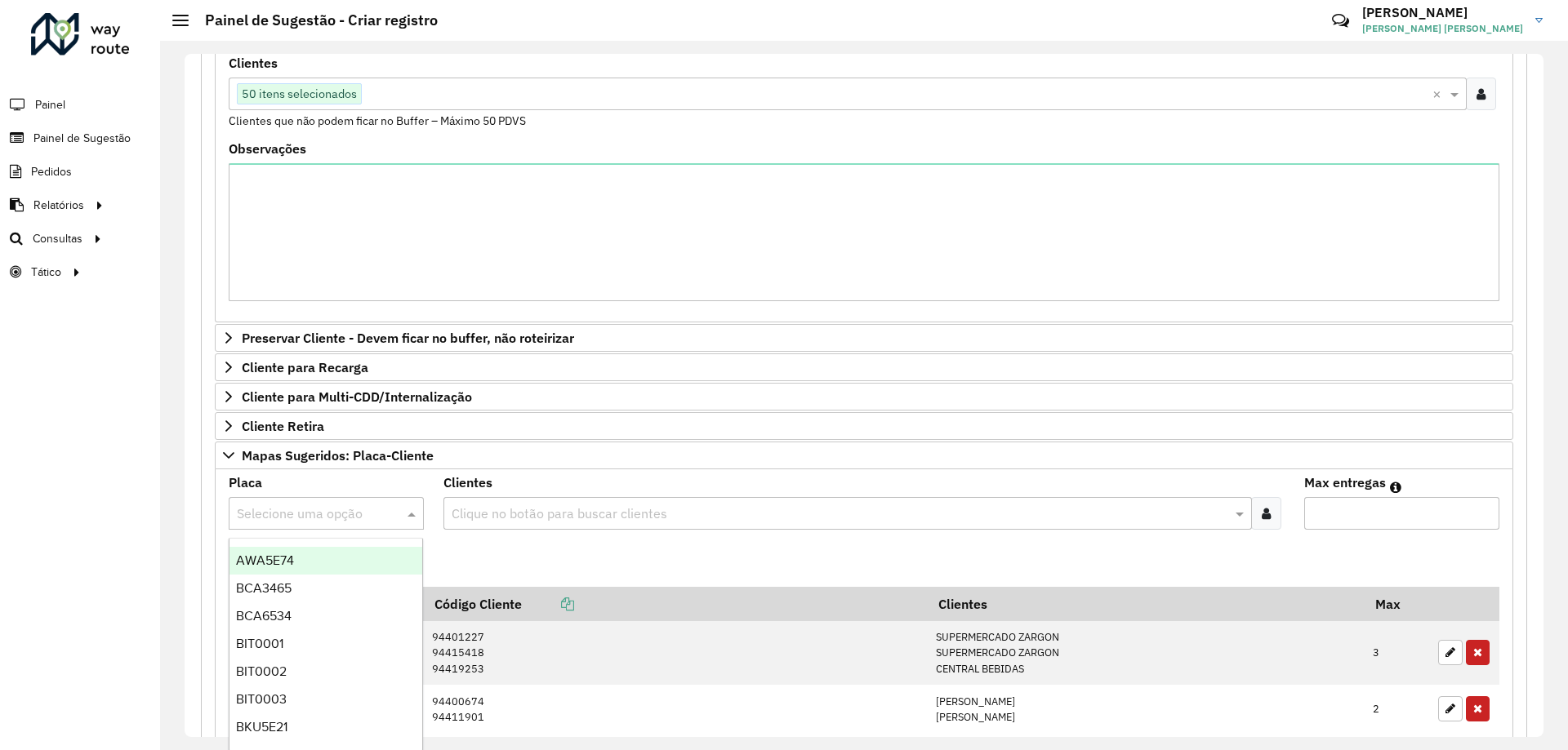
click at [327, 509] on input "text" at bounding box center [309, 513] width 146 height 19
type input "***"
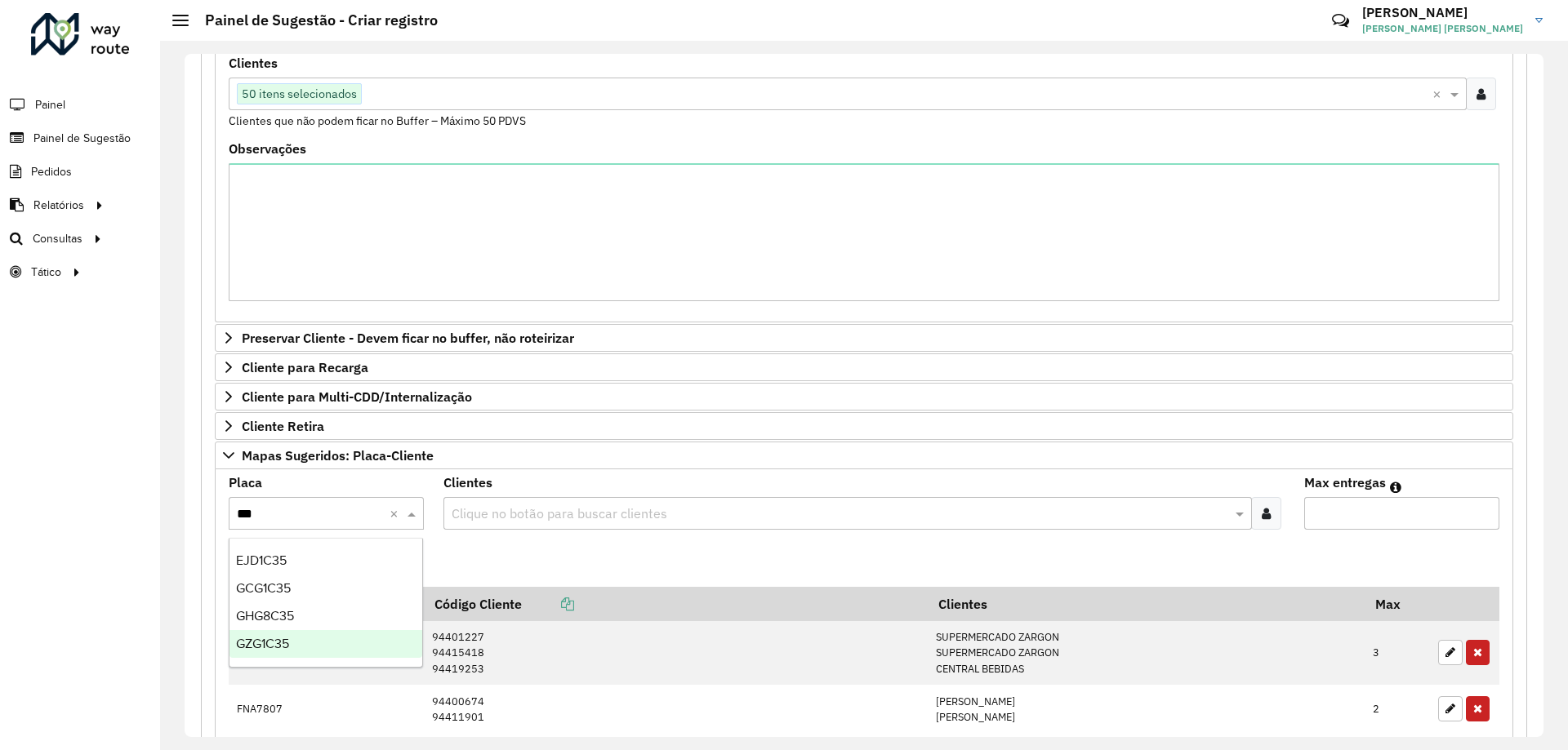
click at [297, 646] on div "GZG1C35" at bounding box center [326, 645] width 193 height 28
click at [1268, 504] on div at bounding box center [1265, 513] width 30 height 33
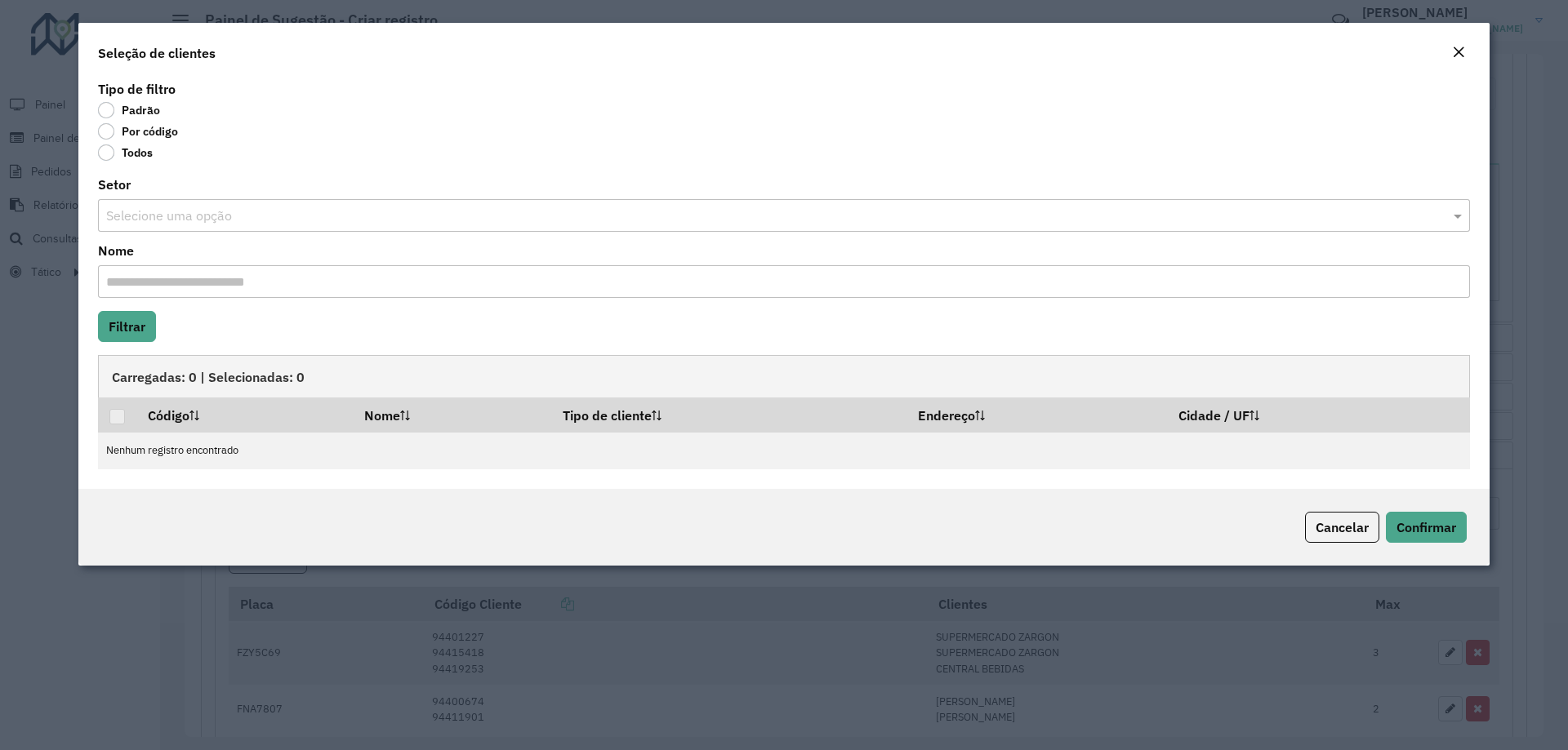
click at [106, 129] on label "Por código" at bounding box center [138, 131] width 80 height 17
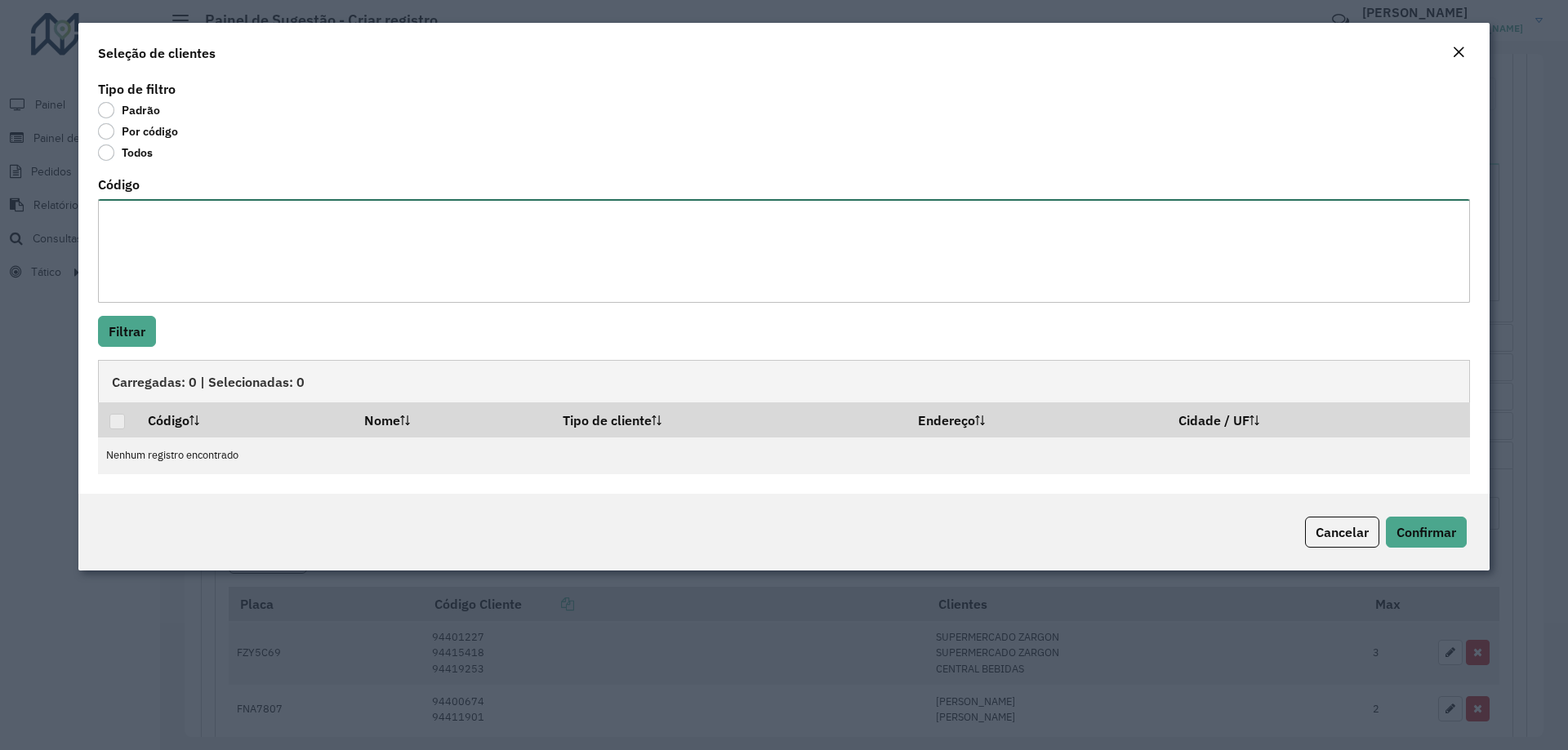
click at [224, 262] on textarea "Código" at bounding box center [784, 250] width 1372 height 104
paste textarea "***** ****"
type textarea "***** ****"
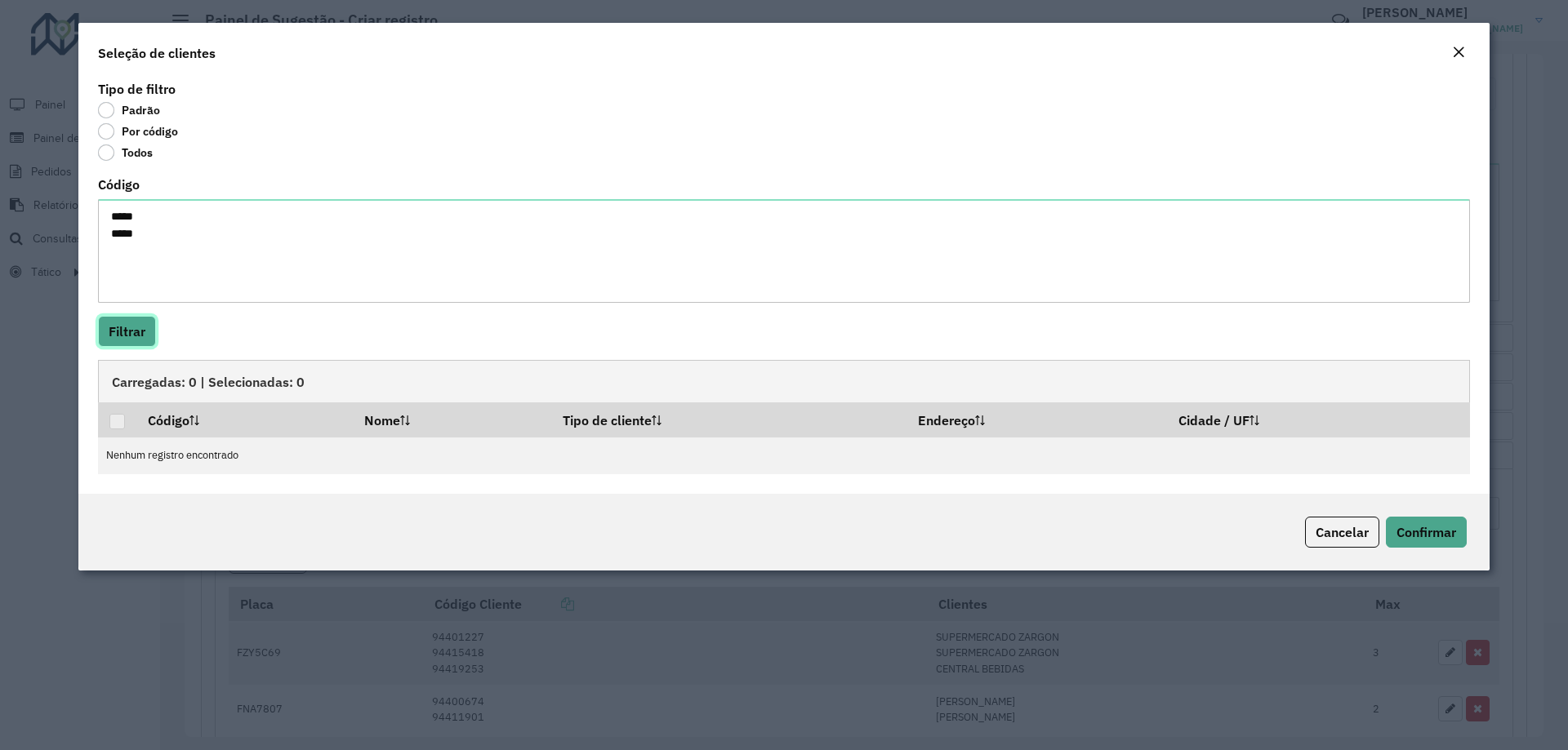
click at [149, 334] on button "Filtrar" at bounding box center [127, 332] width 58 height 31
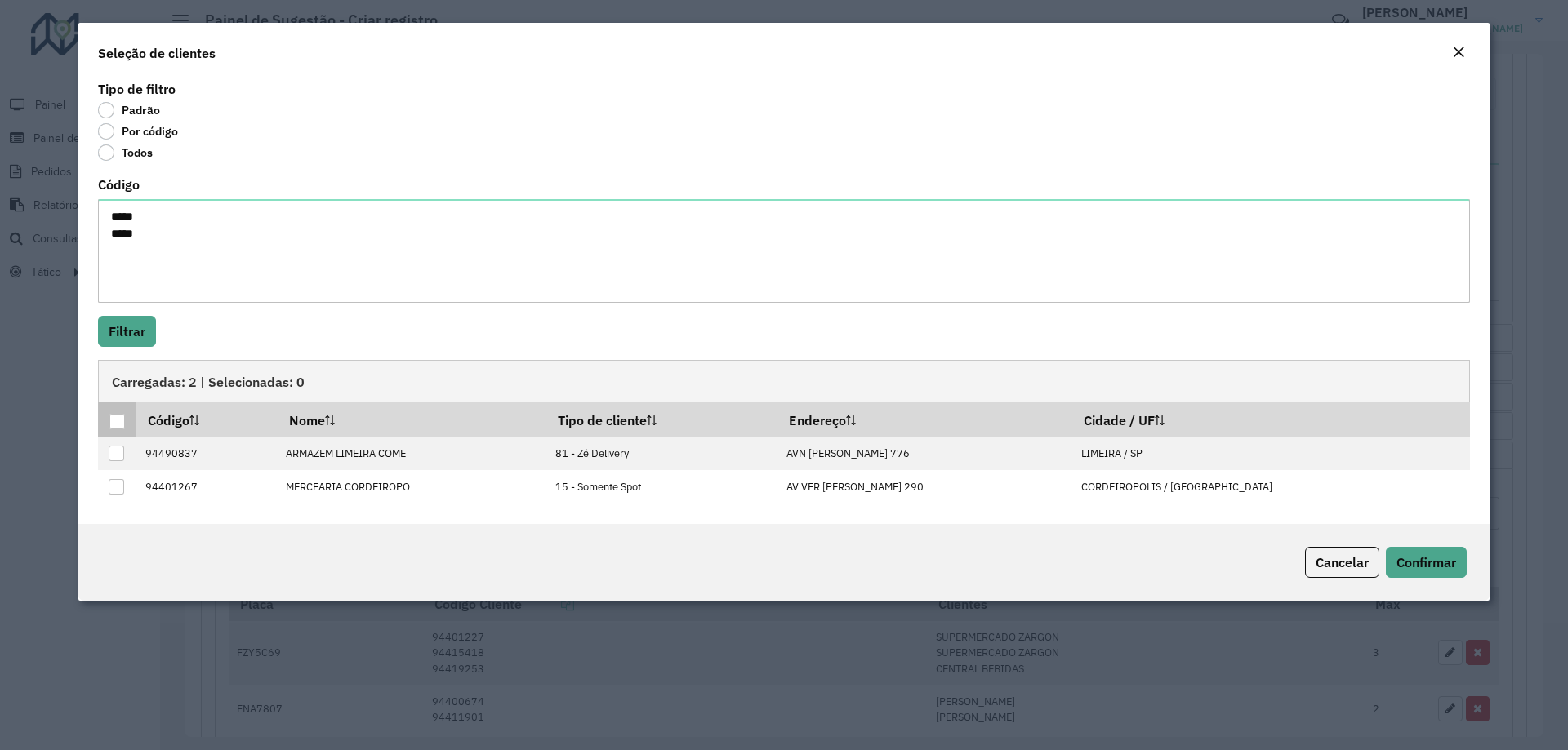
click at [124, 417] on div at bounding box center [116, 422] width 16 height 16
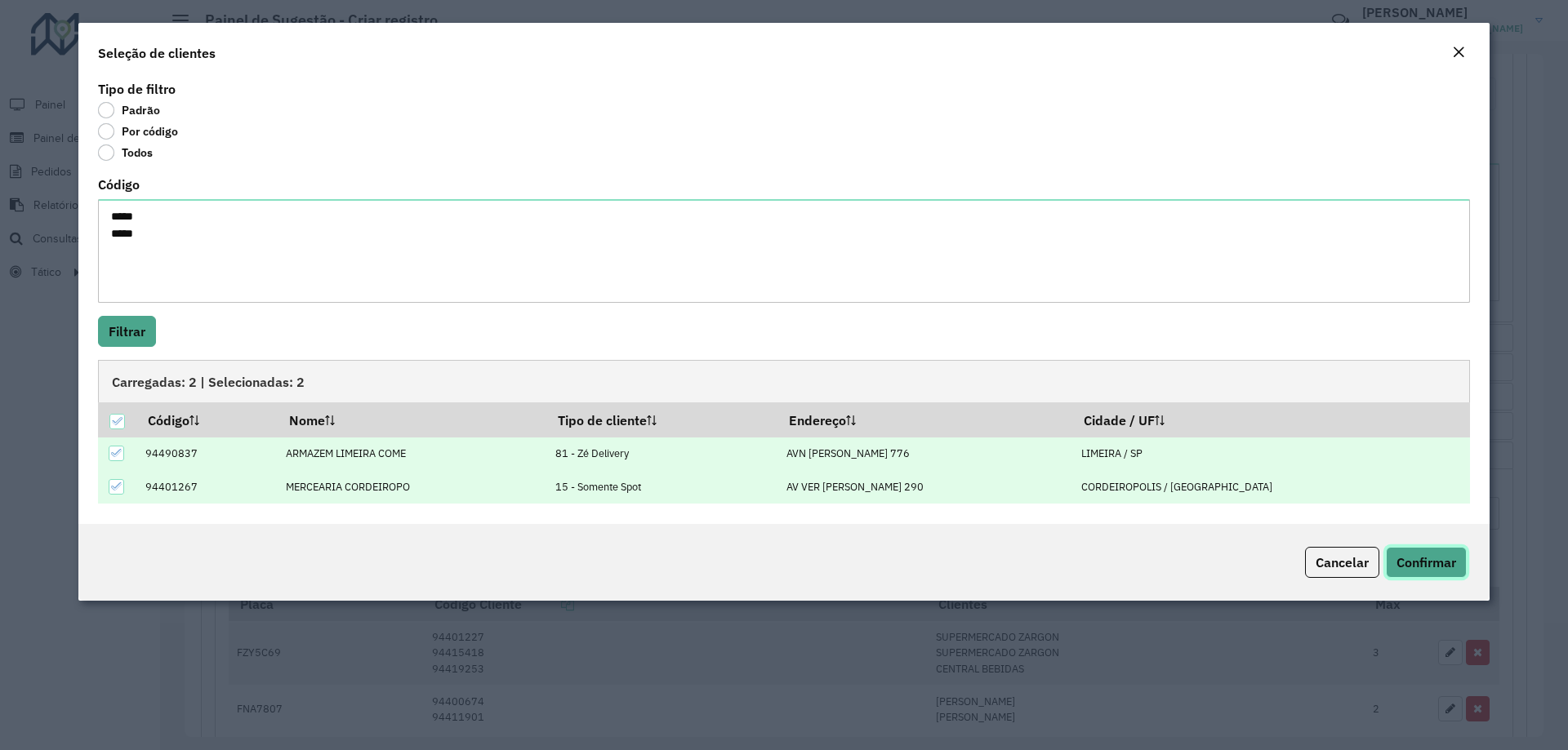
click at [1399, 568] on span "Confirmar" at bounding box center [1426, 563] width 60 height 17
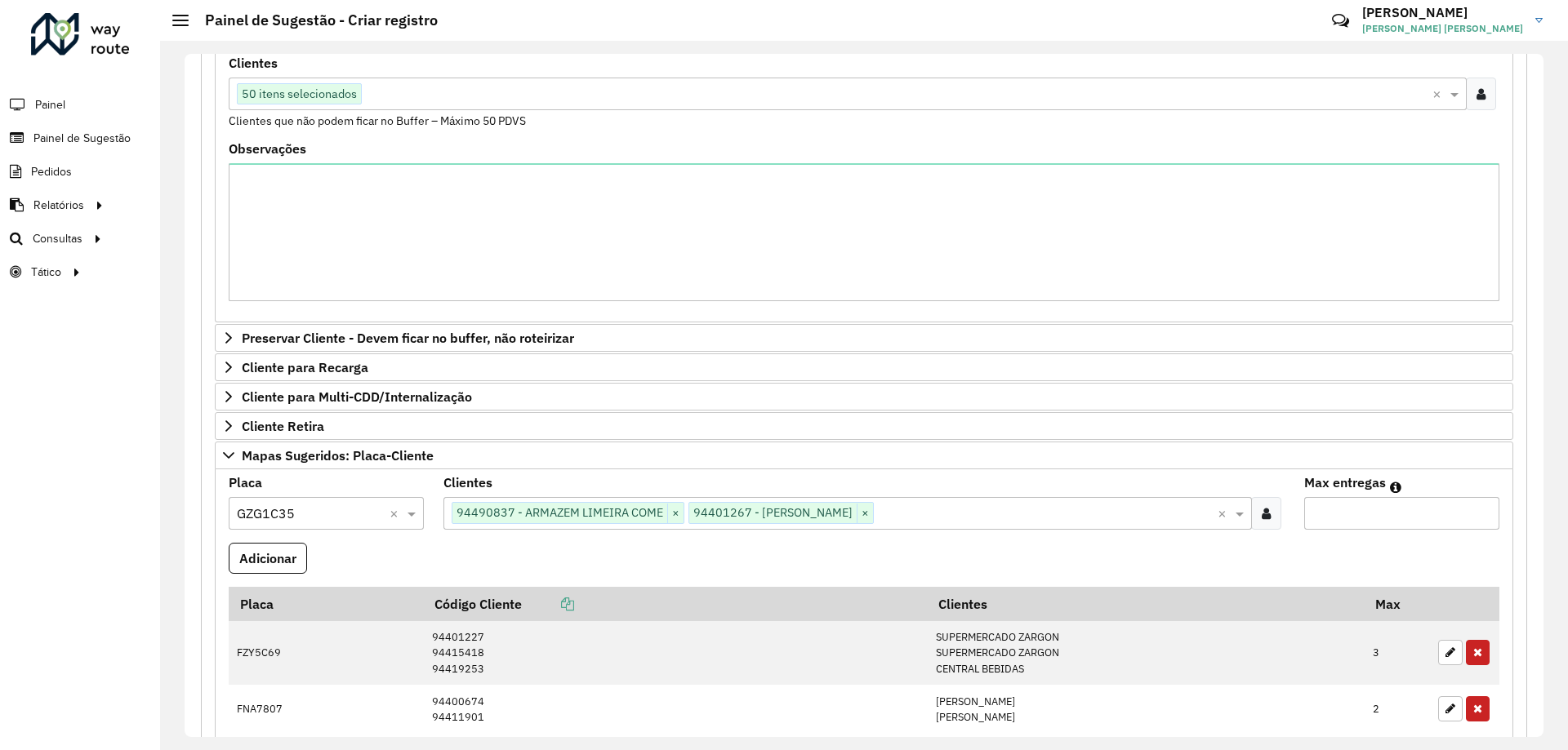
click at [1399, 518] on input "Max entregas" at bounding box center [1401, 513] width 195 height 33
type input "*"
click at [239, 550] on button "Adicionar" at bounding box center [267, 558] width 78 height 31
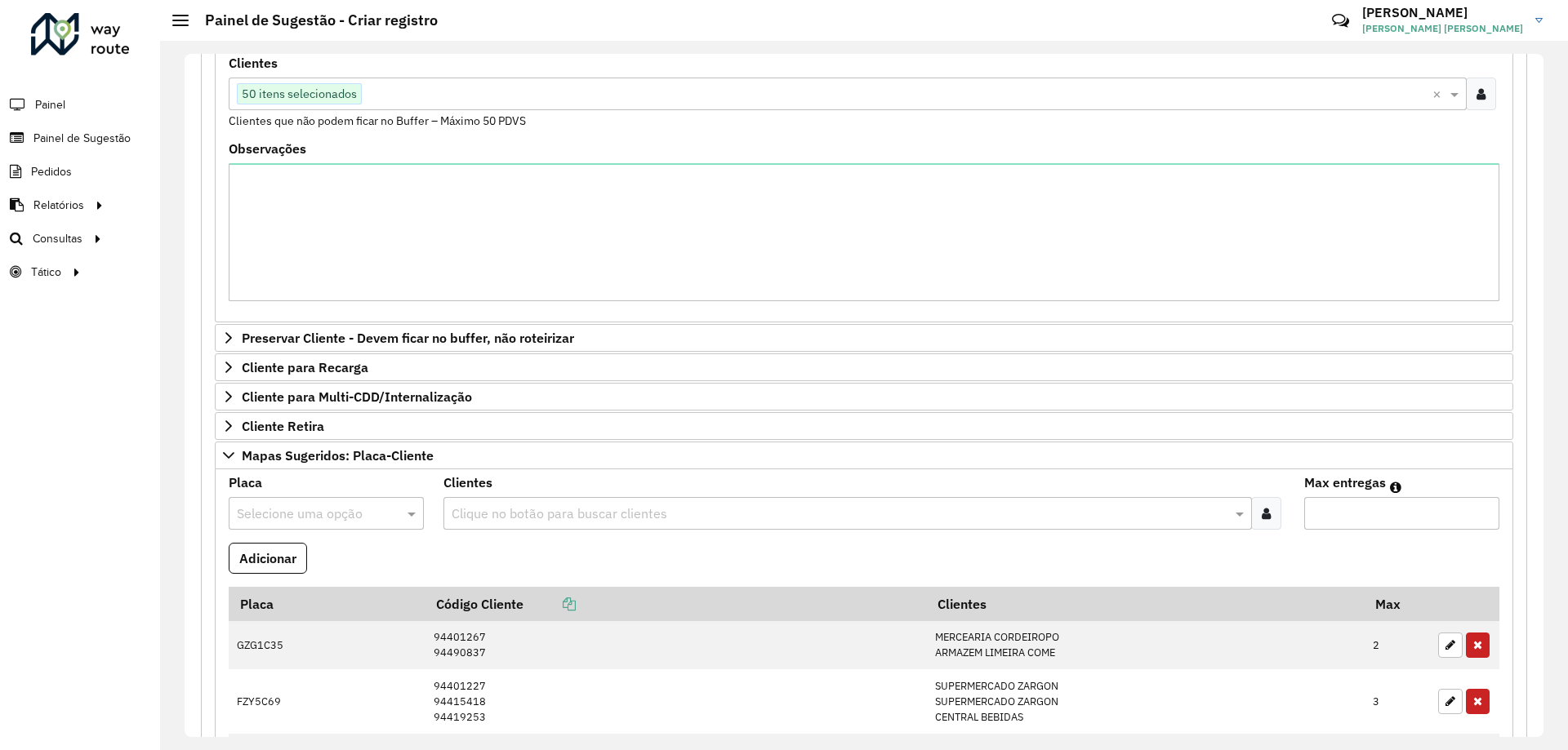
click at [513, 544] on formly-field "Adicionar" at bounding box center [864, 565] width 1290 height 44
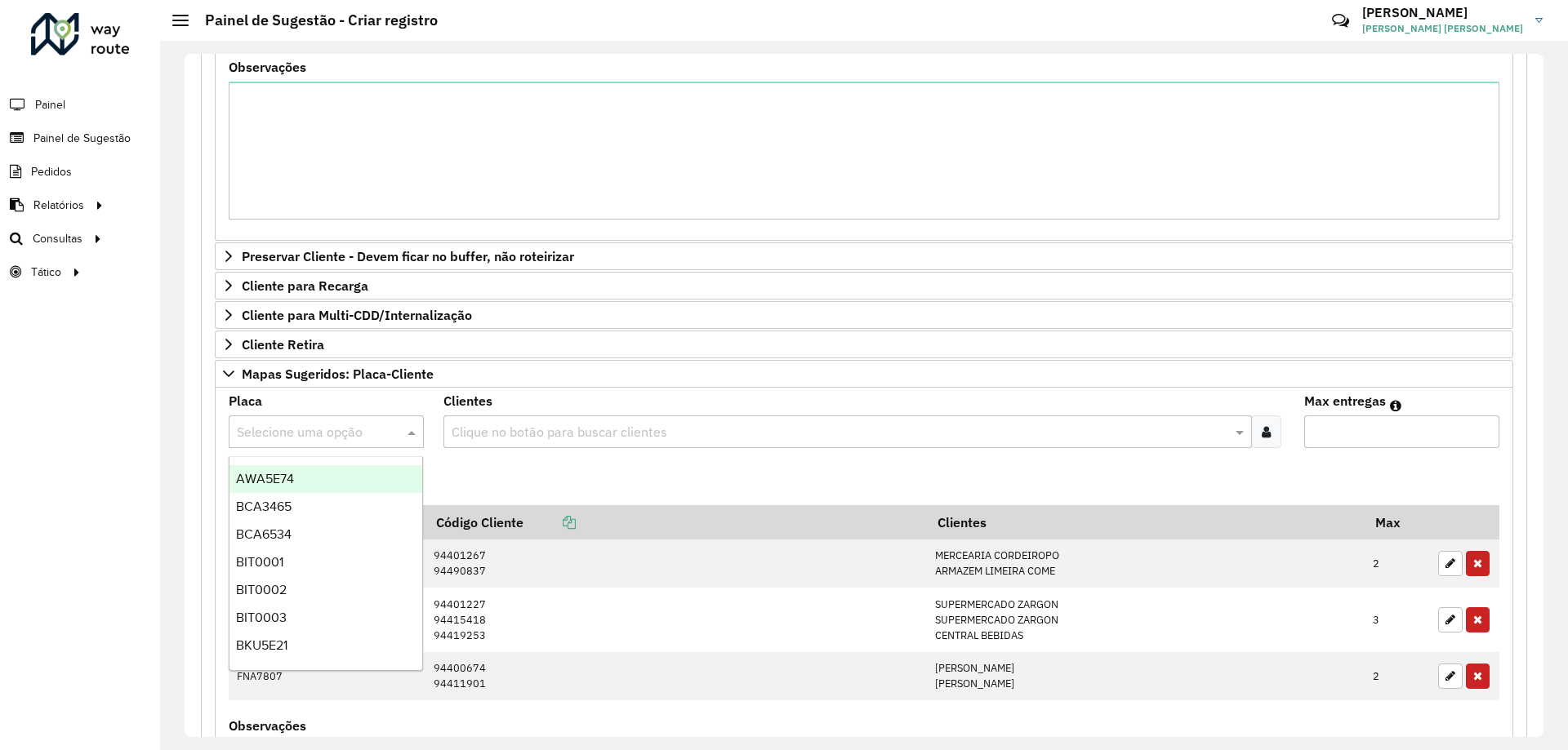
click at [341, 429] on input "text" at bounding box center [309, 432] width 146 height 19
type input "***"
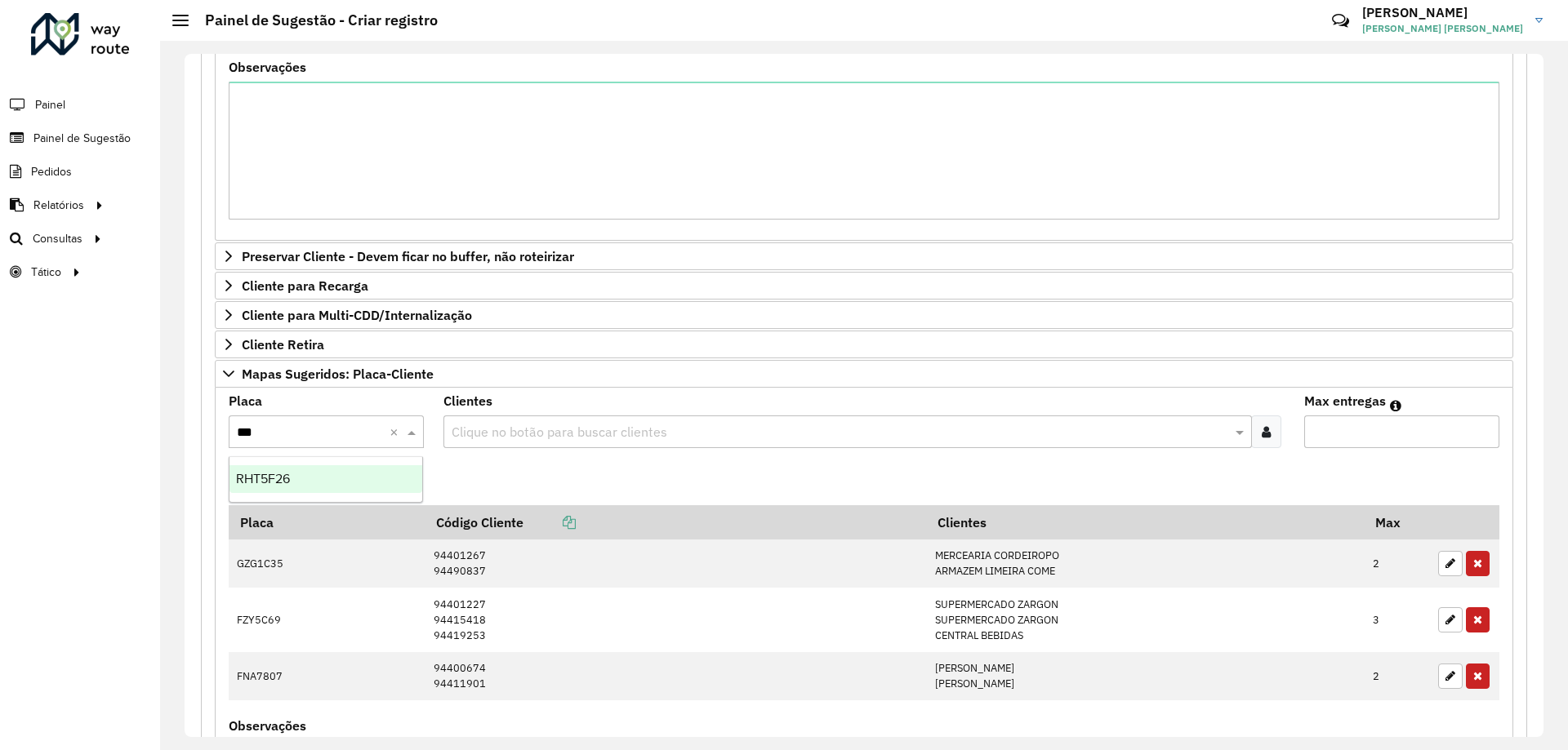
click at [362, 467] on div "RHT5F26" at bounding box center [326, 480] width 193 height 28
click at [1264, 425] on icon at bounding box center [1266, 432] width 9 height 13
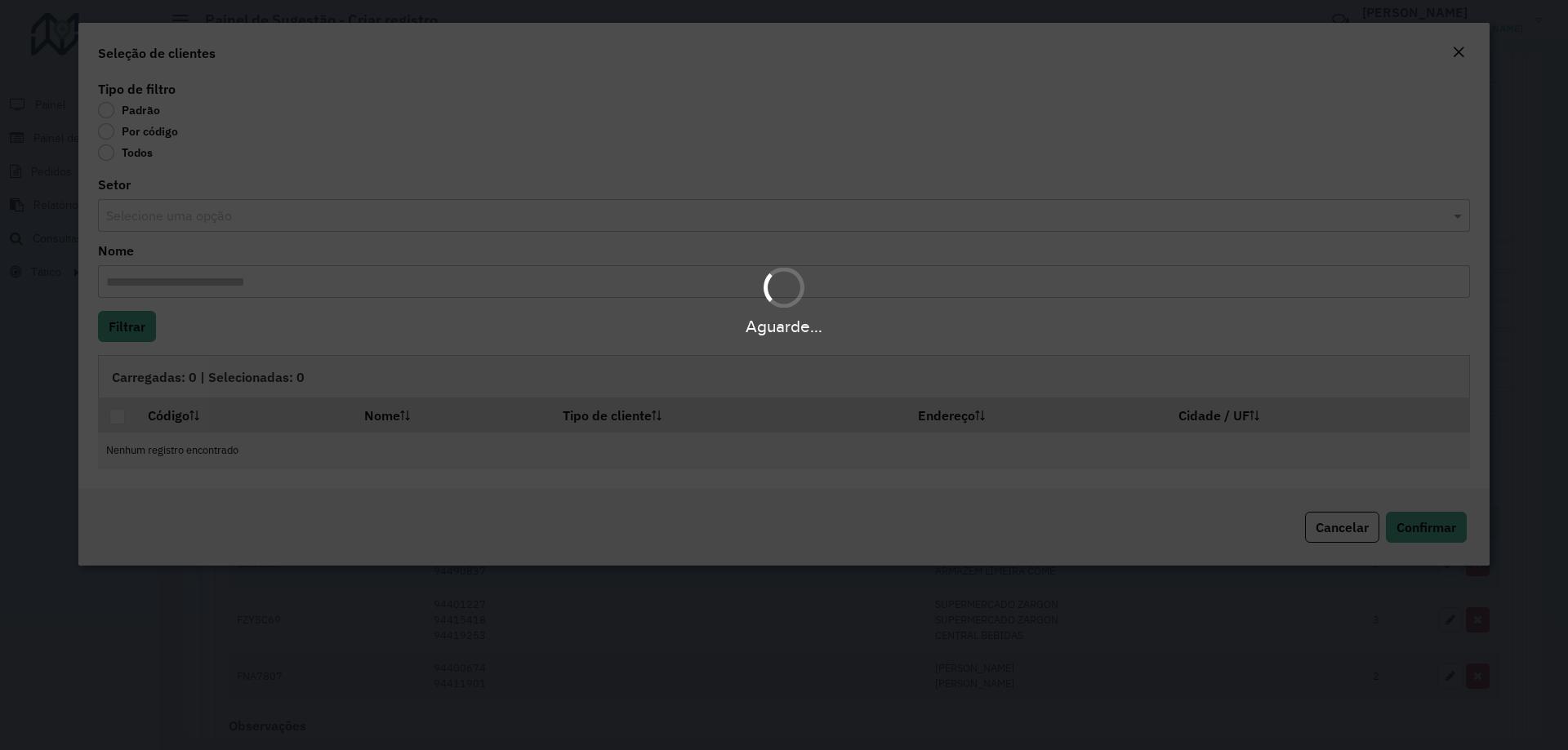
drag, startPoint x: 121, startPoint y: 132, endPoint x: 111, endPoint y: 134, distance: 10.2
click at [117, 133] on div "Aguarde..." at bounding box center [784, 375] width 1568 height 750
click at [104, 133] on div "Aguarde..." at bounding box center [784, 375] width 1568 height 750
click at [112, 137] on div "Aguarde..." at bounding box center [784, 375] width 1568 height 750
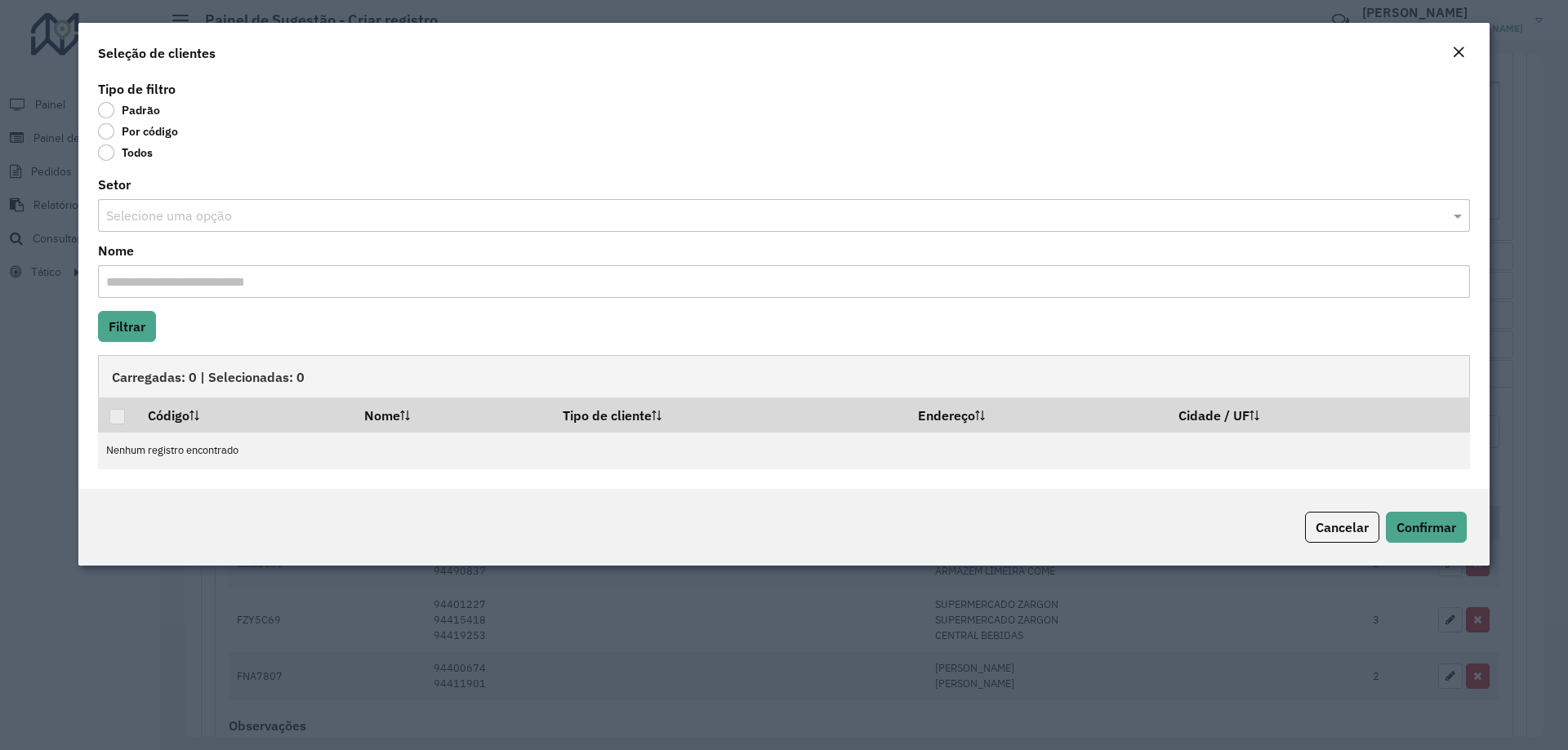
click at [109, 133] on label "Por código" at bounding box center [138, 131] width 80 height 17
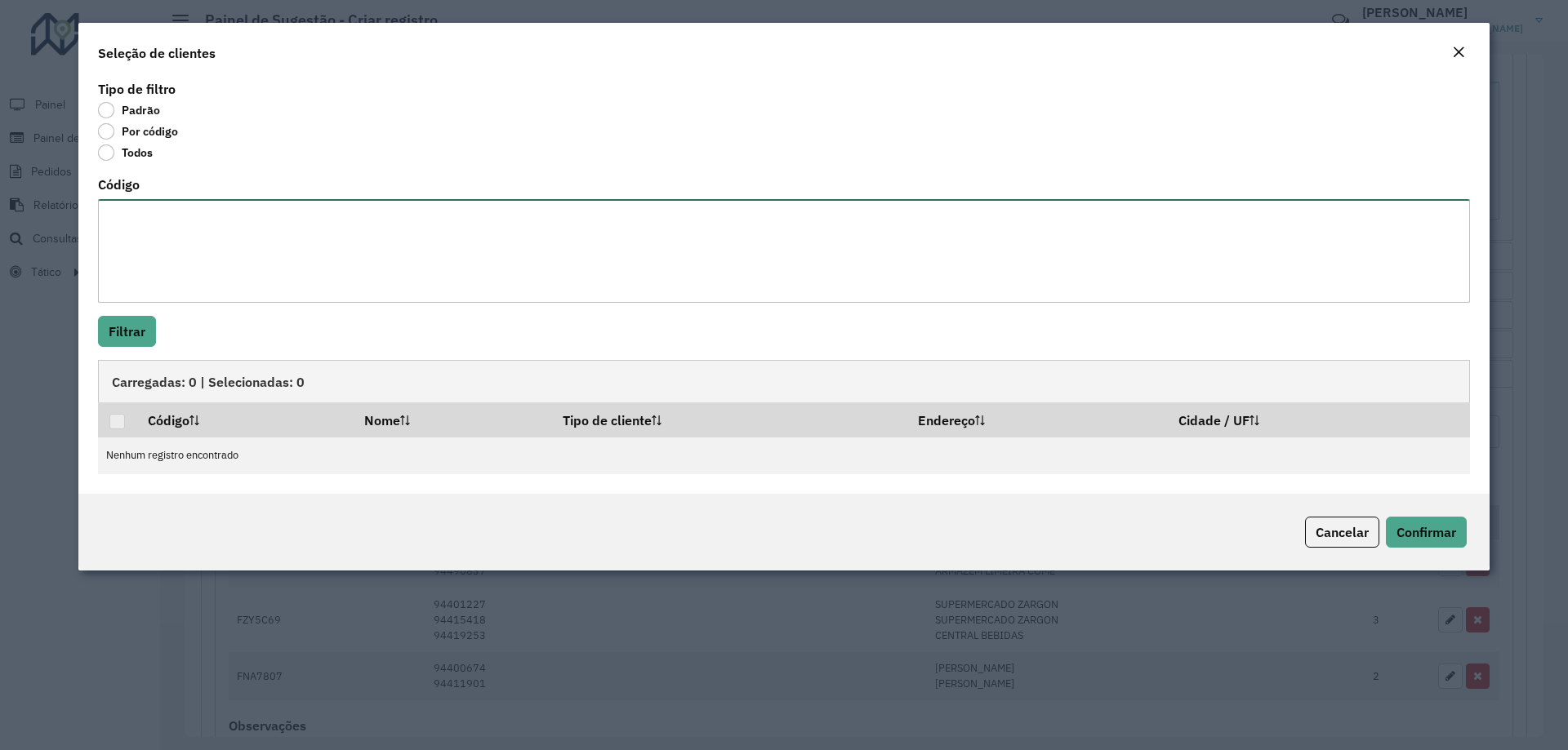
click at [146, 215] on textarea "Código" at bounding box center [784, 250] width 1372 height 104
paste textarea "***** **** **** **** ***** ****"
type textarea "***** **** **** **** ***** ****"
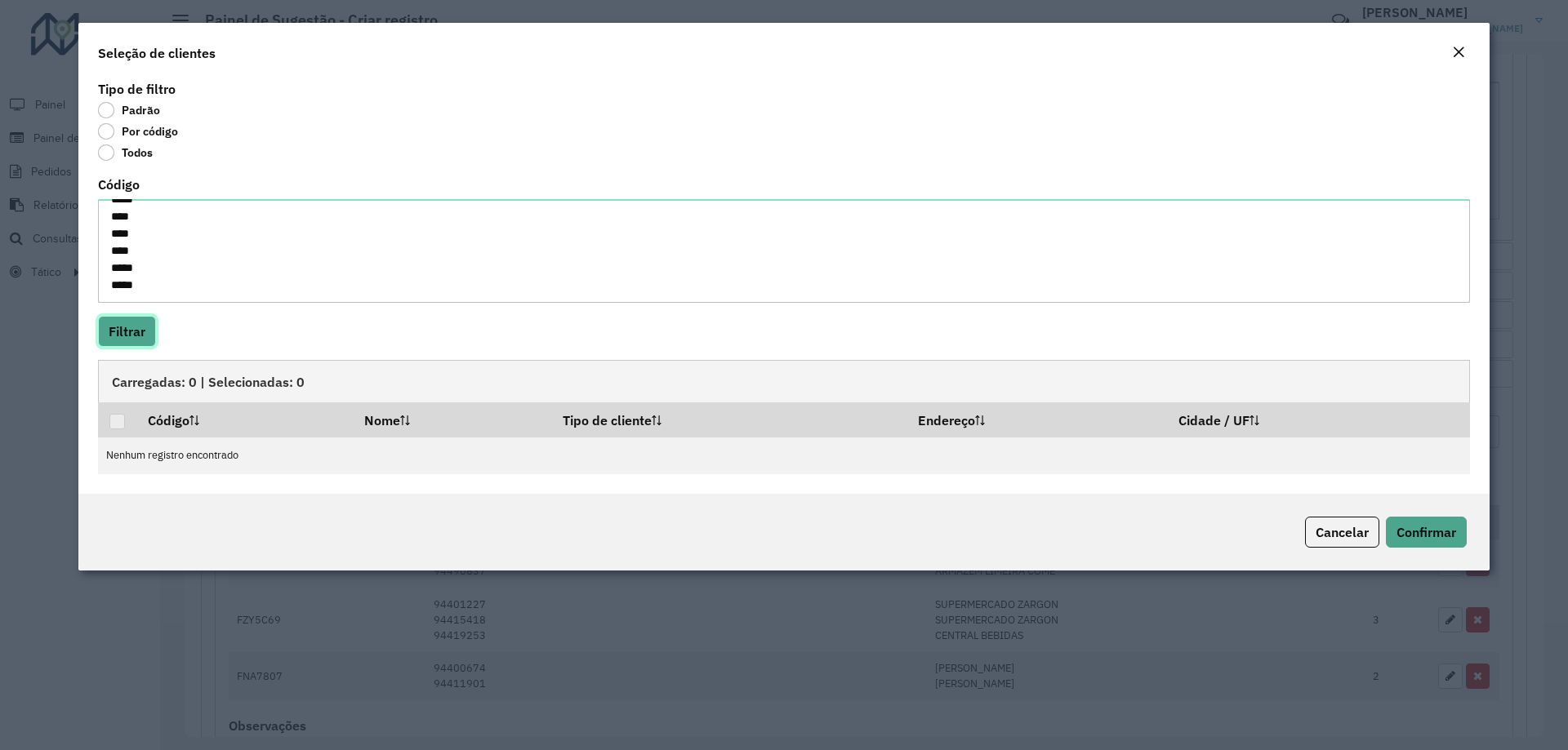
click at [132, 328] on button "Filtrar" at bounding box center [127, 332] width 58 height 31
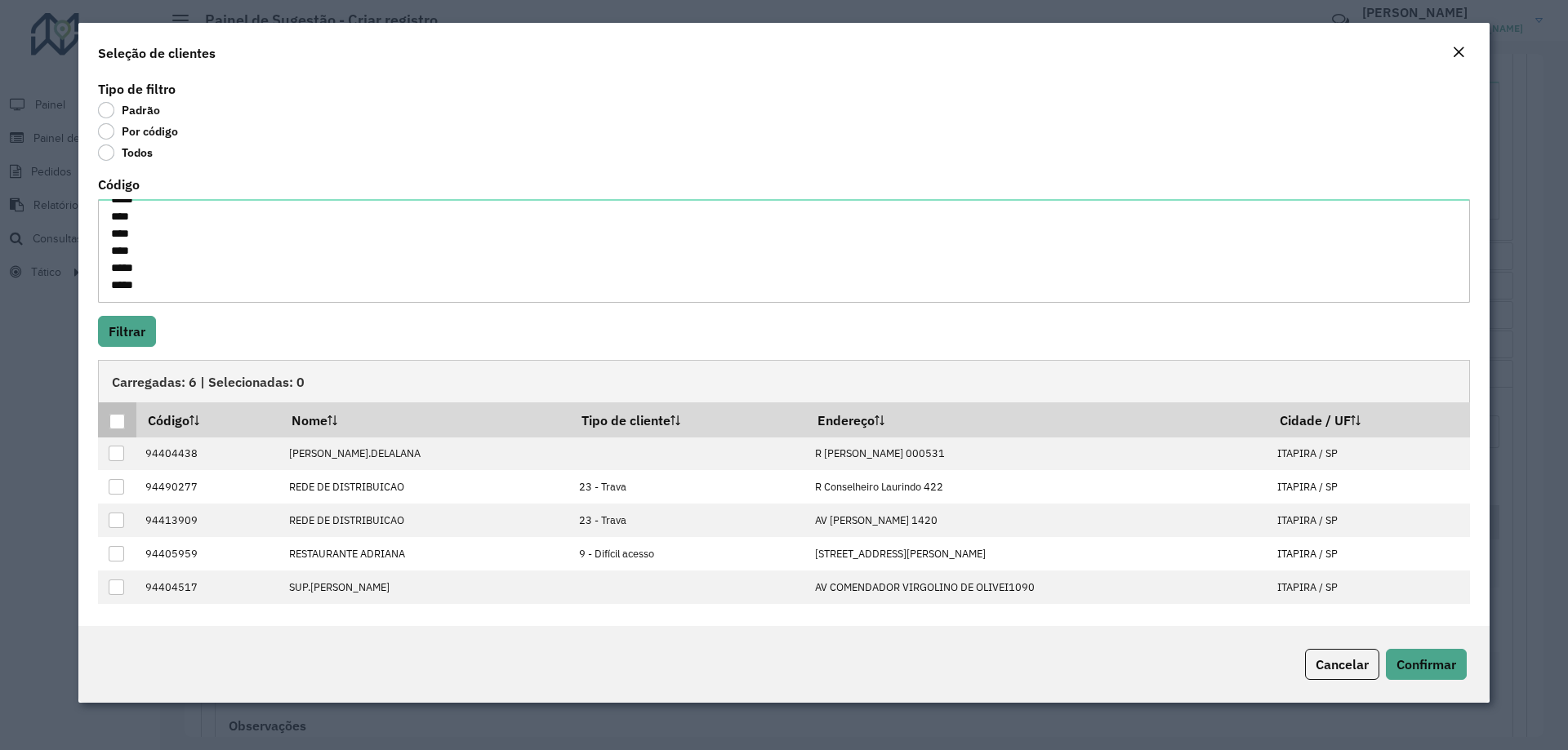
click at [116, 424] on div at bounding box center [116, 422] width 16 height 16
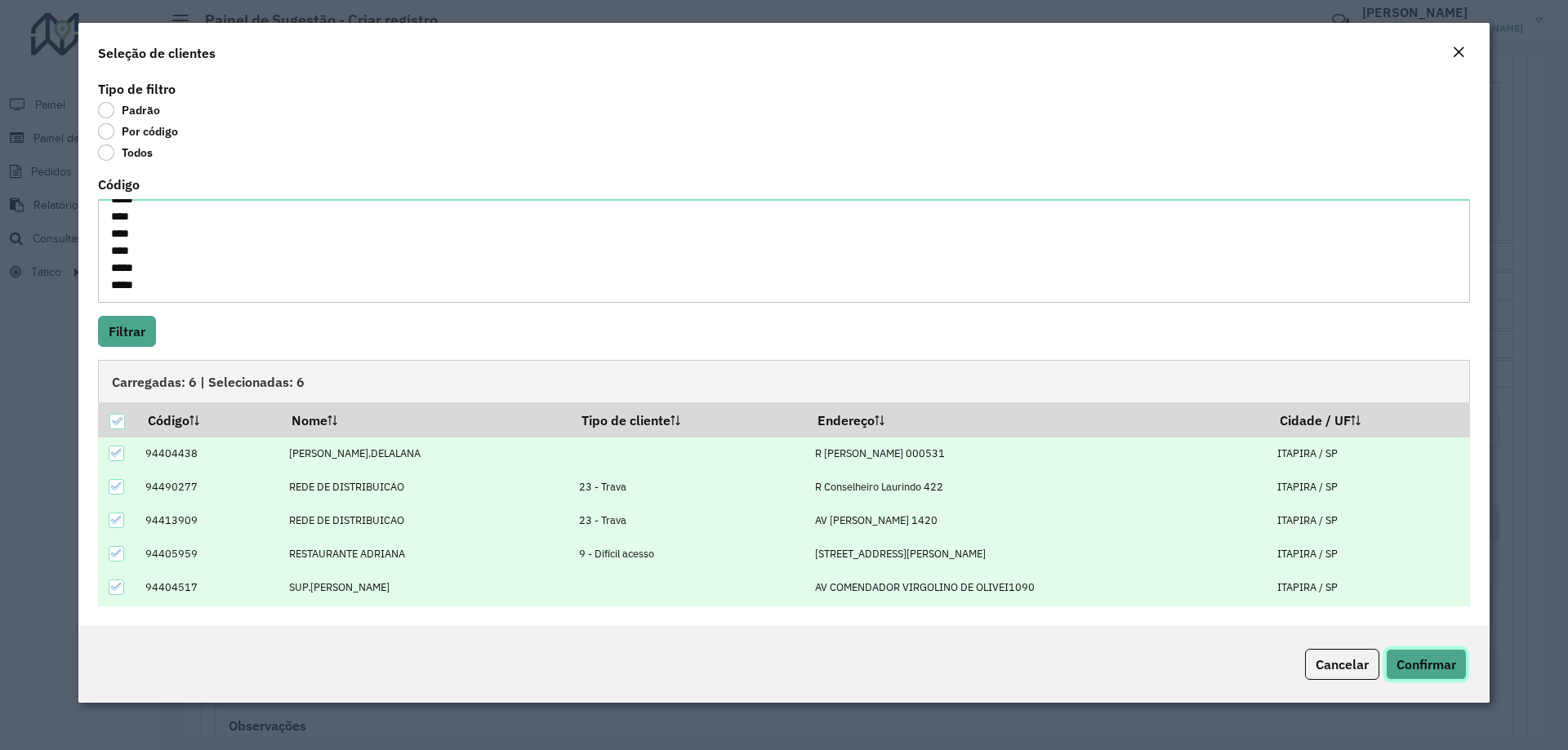
click at [1410, 663] on span "Confirmar" at bounding box center [1426, 665] width 60 height 17
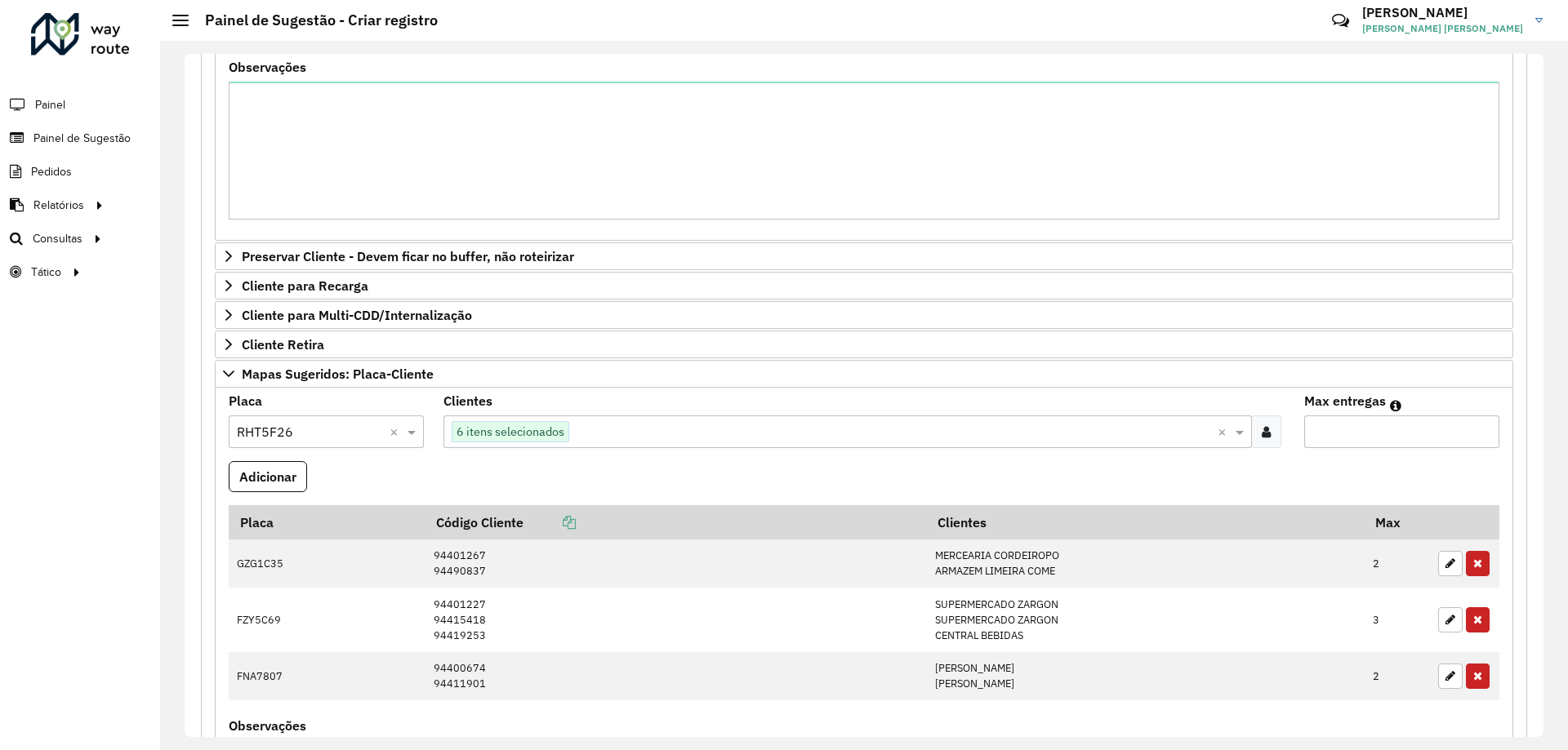
click at [1370, 430] on input "Max entregas" at bounding box center [1401, 432] width 195 height 33
type input "*"
click at [226, 474] on formly-field "Adicionar" at bounding box center [864, 483] width 1290 height 44
click at [246, 474] on button "Adicionar" at bounding box center [267, 477] width 78 height 31
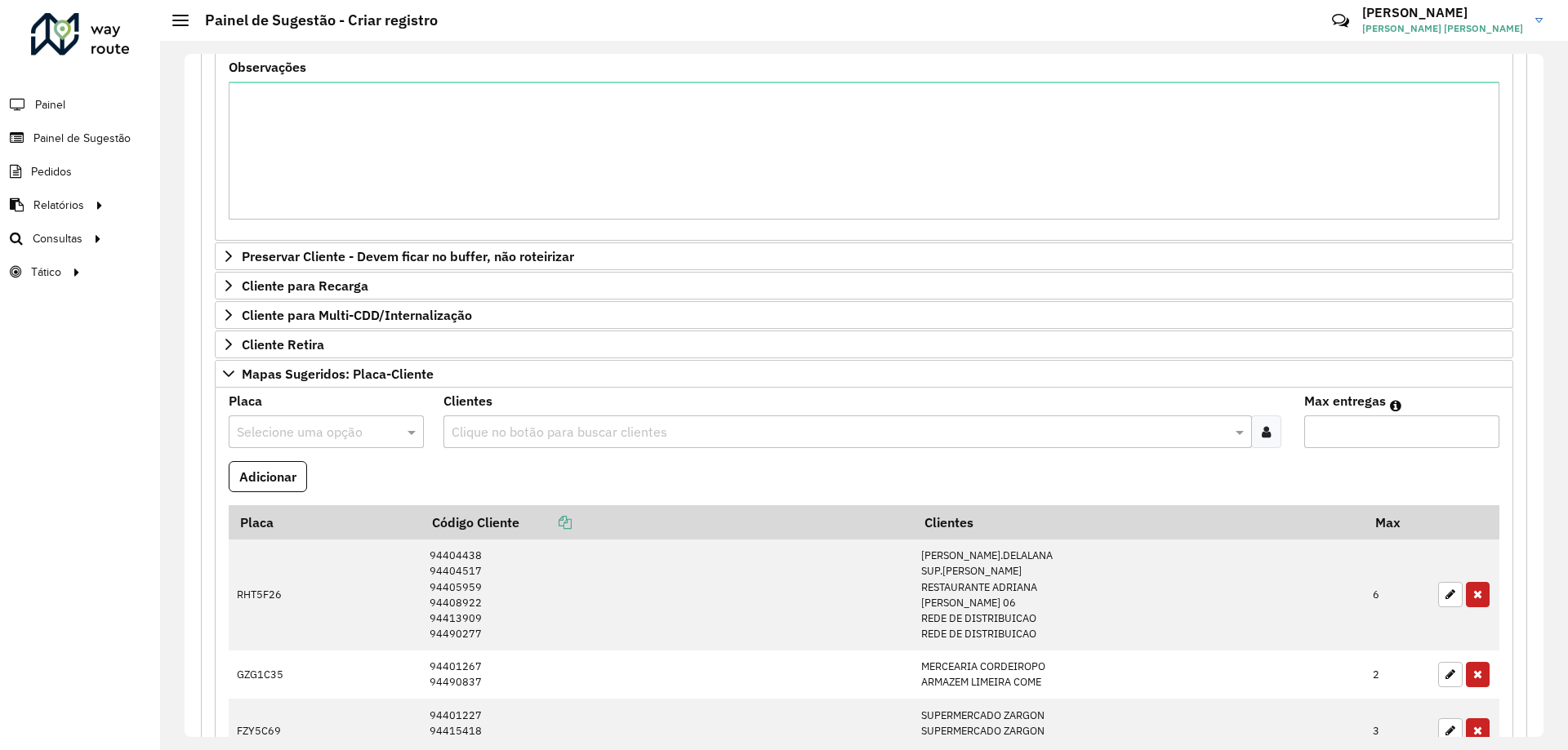
click at [374, 741] on div "**********" at bounding box center [864, 396] width 1408 height 710
click at [271, 423] on input "text" at bounding box center [309, 432] width 146 height 19
type input "***"
click at [317, 488] on div "RHT5F68" at bounding box center [326, 480] width 193 height 28
click at [1264, 430] on icon at bounding box center [1266, 432] width 9 height 13
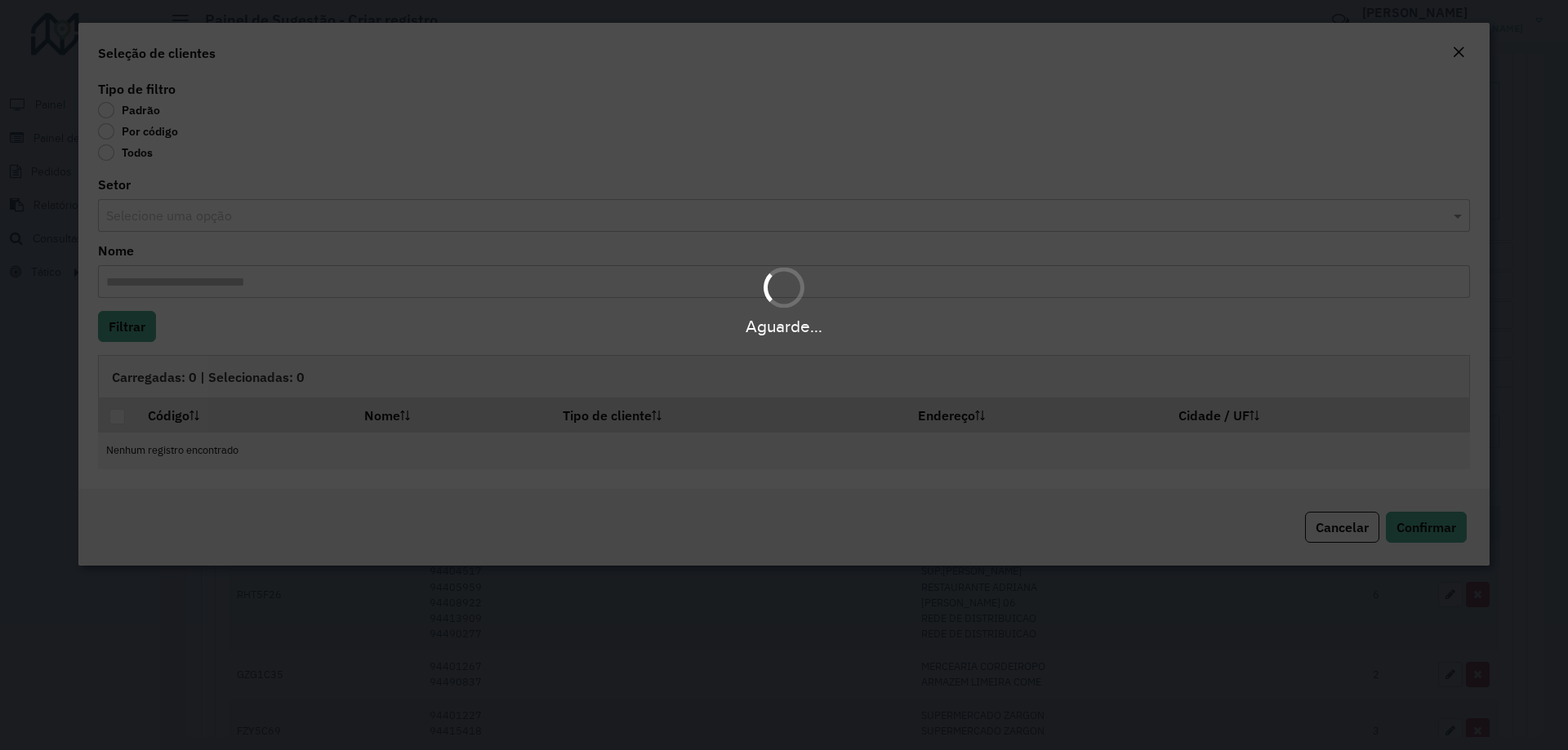
click at [149, 135] on div "Aguarde..." at bounding box center [784, 375] width 1568 height 750
click at [155, 131] on div "Aguarde..." at bounding box center [784, 375] width 1568 height 750
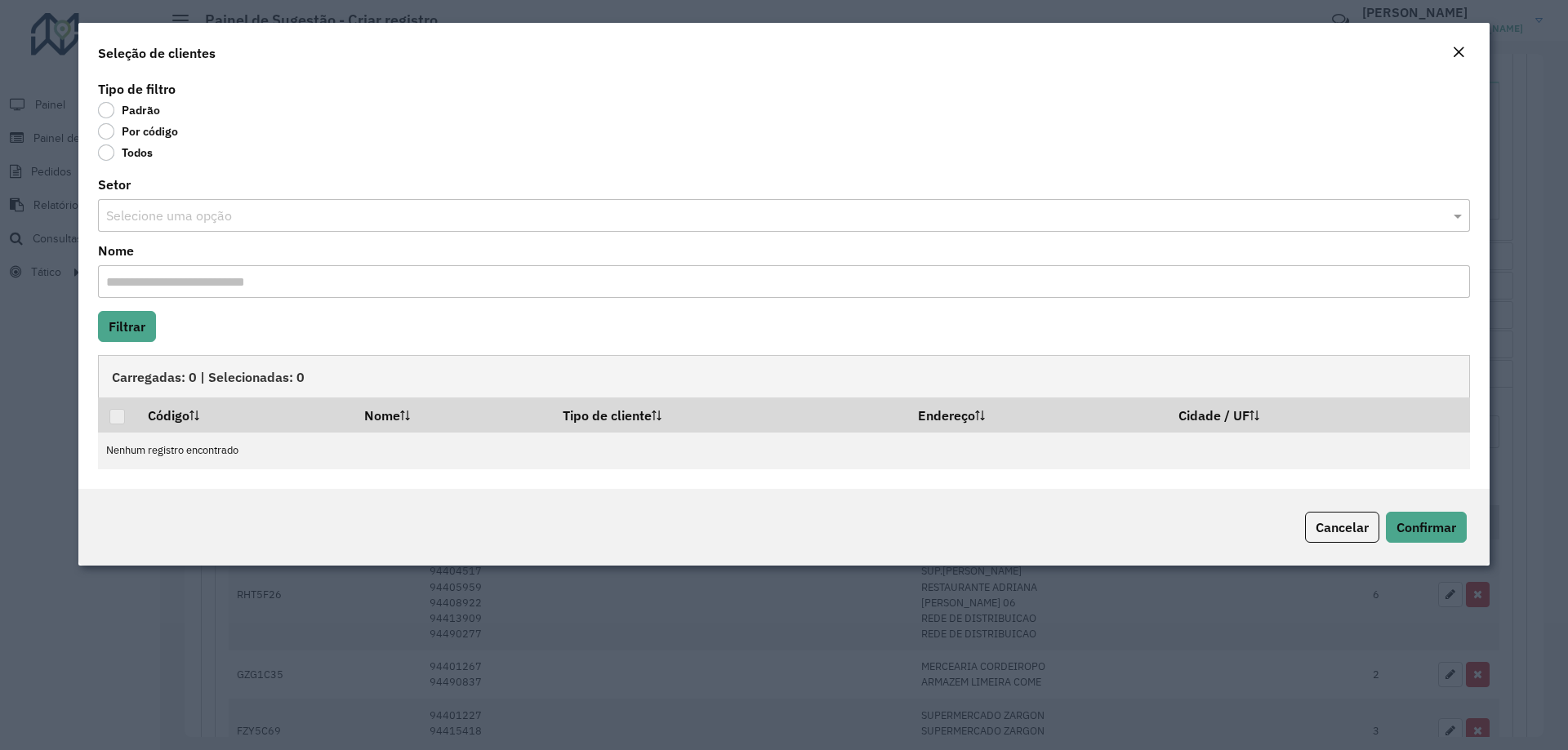
click at [106, 134] on label "Por código" at bounding box center [138, 131] width 80 height 17
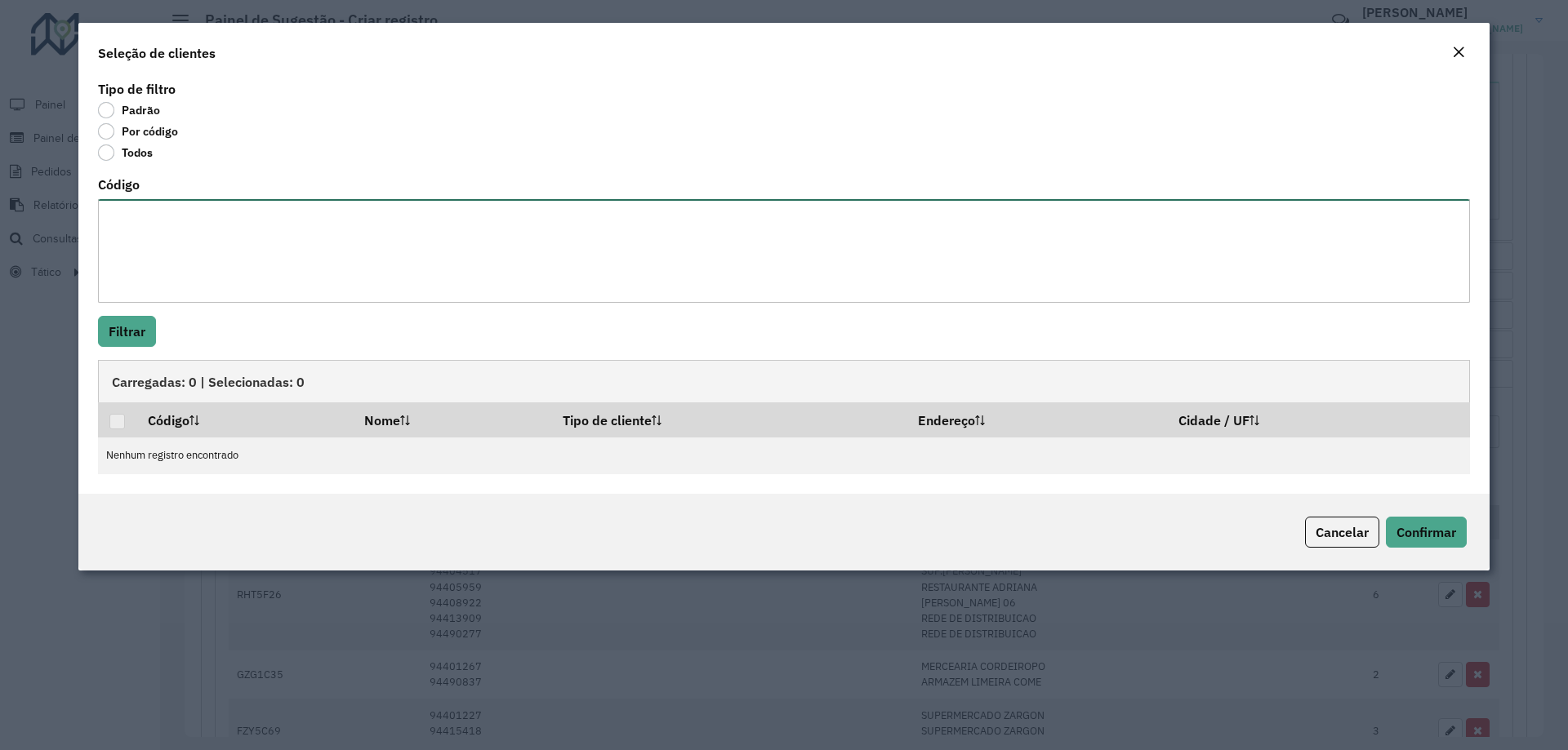
click at [140, 207] on textarea "Código" at bounding box center [784, 250] width 1372 height 104
paste textarea "**** ***** **** ***** *****"
type textarea "**** ***** **** ***** *****"
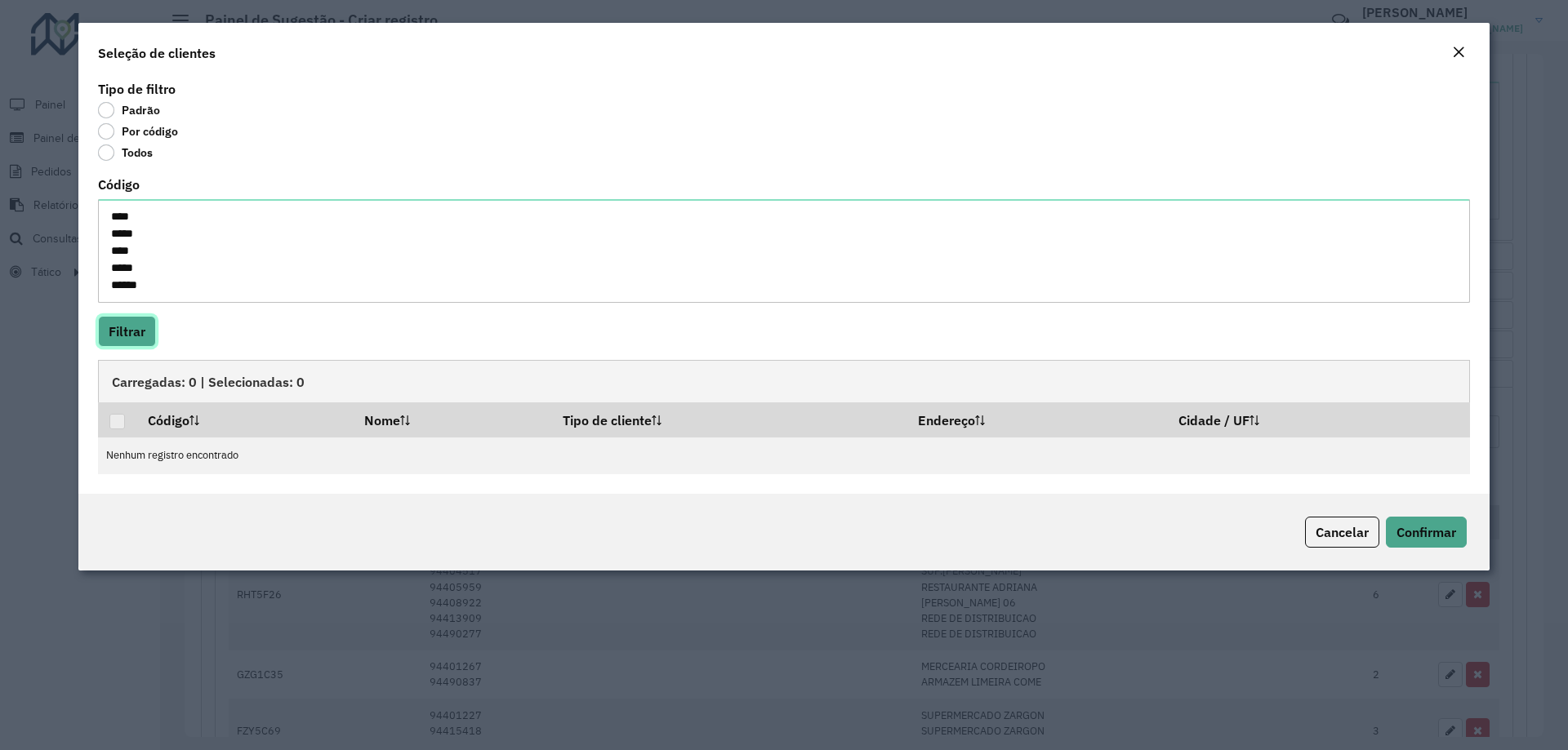
click at [138, 339] on button "Filtrar" at bounding box center [127, 332] width 58 height 31
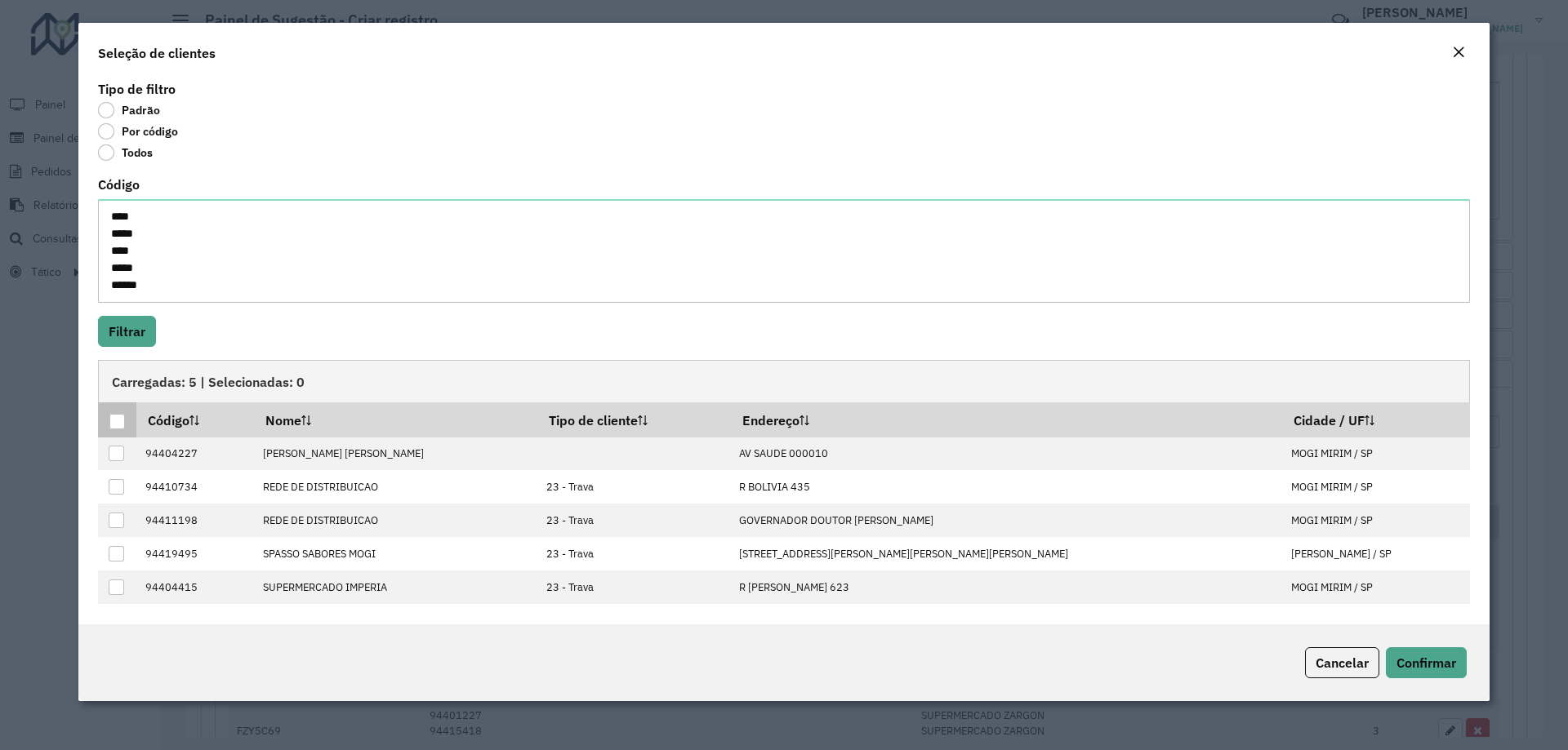
click at [107, 425] on th at bounding box center [117, 419] width 39 height 34
click at [112, 424] on div at bounding box center [116, 422] width 16 height 16
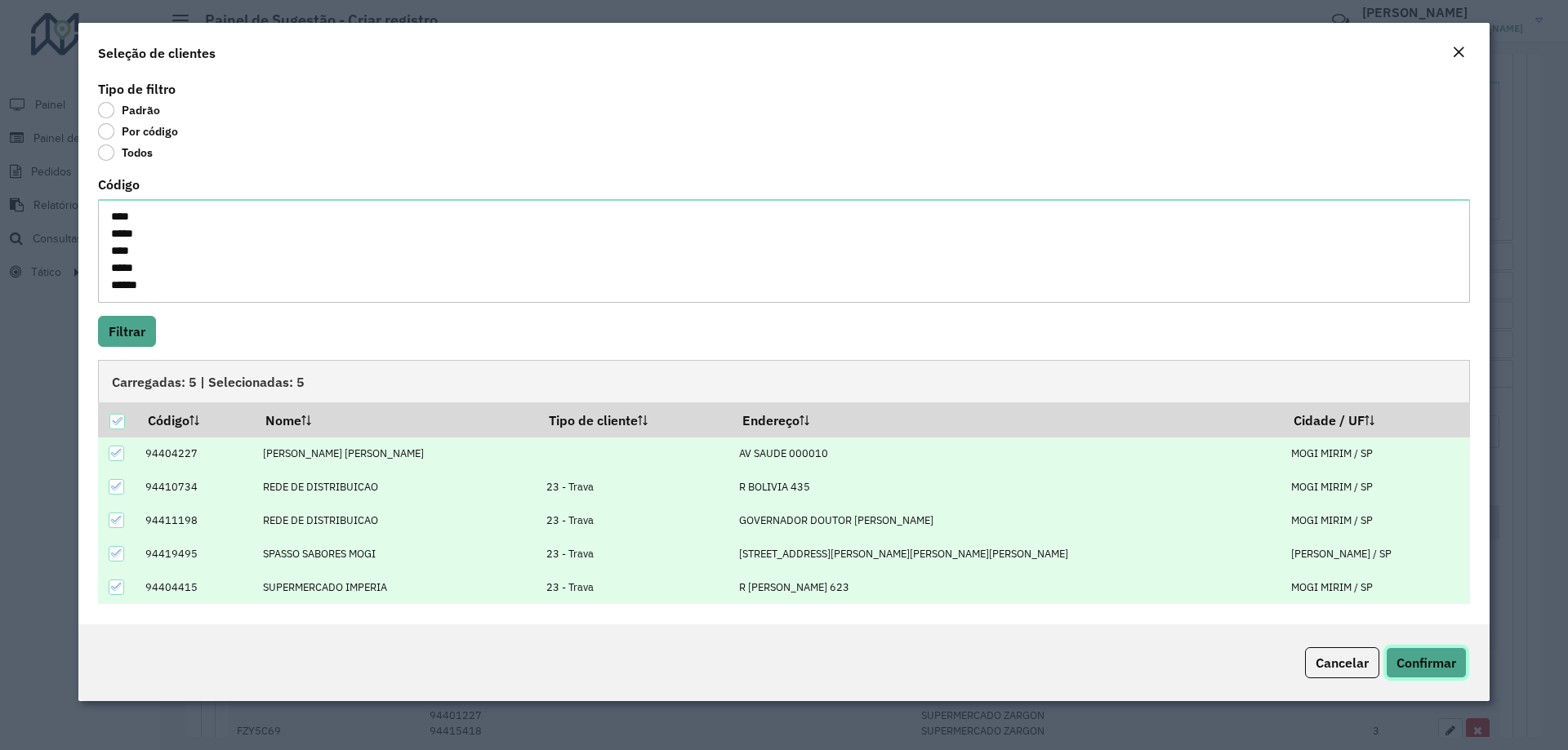
click at [1431, 648] on button "Confirmar" at bounding box center [1426, 663] width 81 height 31
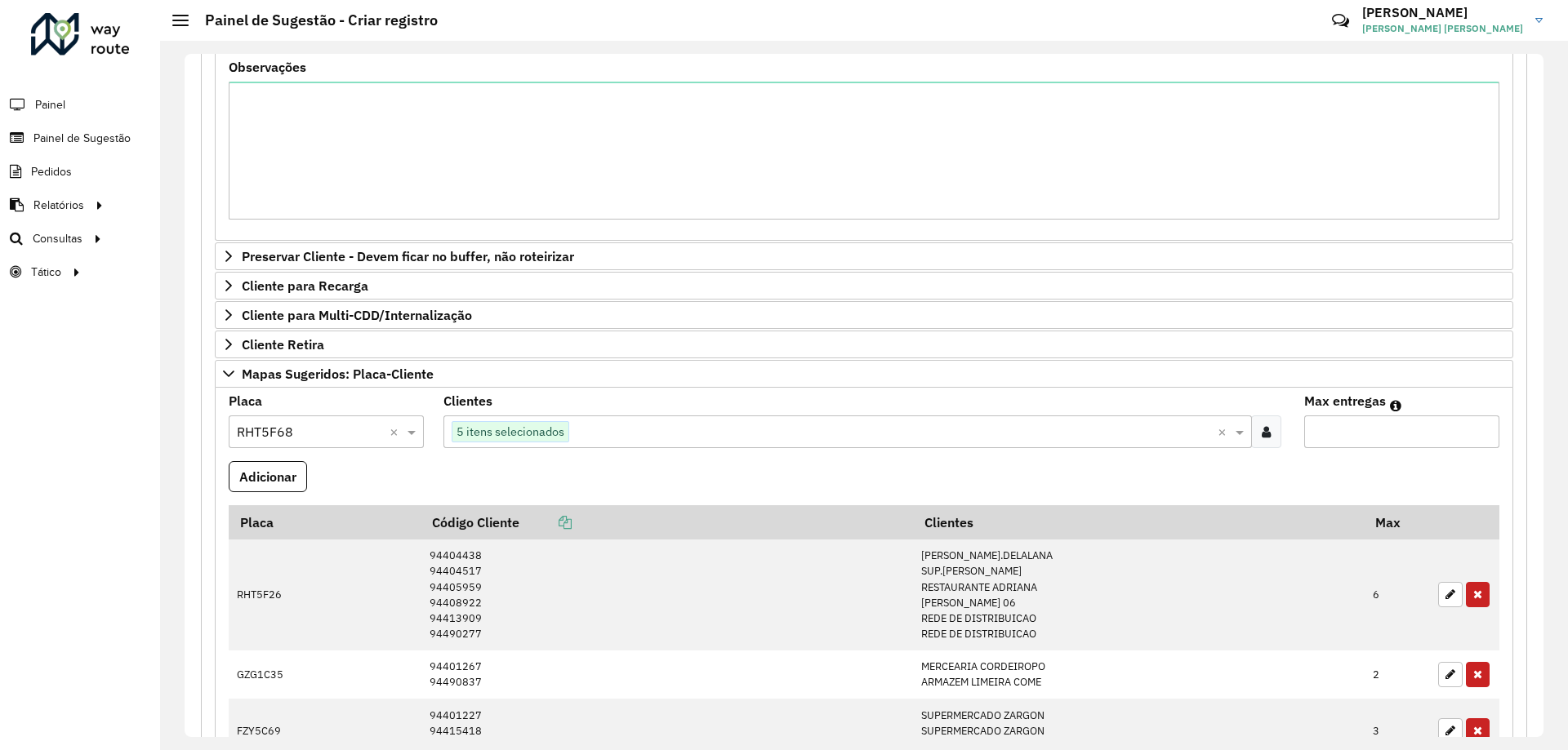
click at [1375, 459] on formly-field "Max entregas" at bounding box center [1402, 428] width 215 height 66
click at [1389, 445] on input "Max entregas" at bounding box center [1401, 432] width 195 height 33
type input "*"
click at [283, 474] on button "Adicionar" at bounding box center [267, 477] width 78 height 31
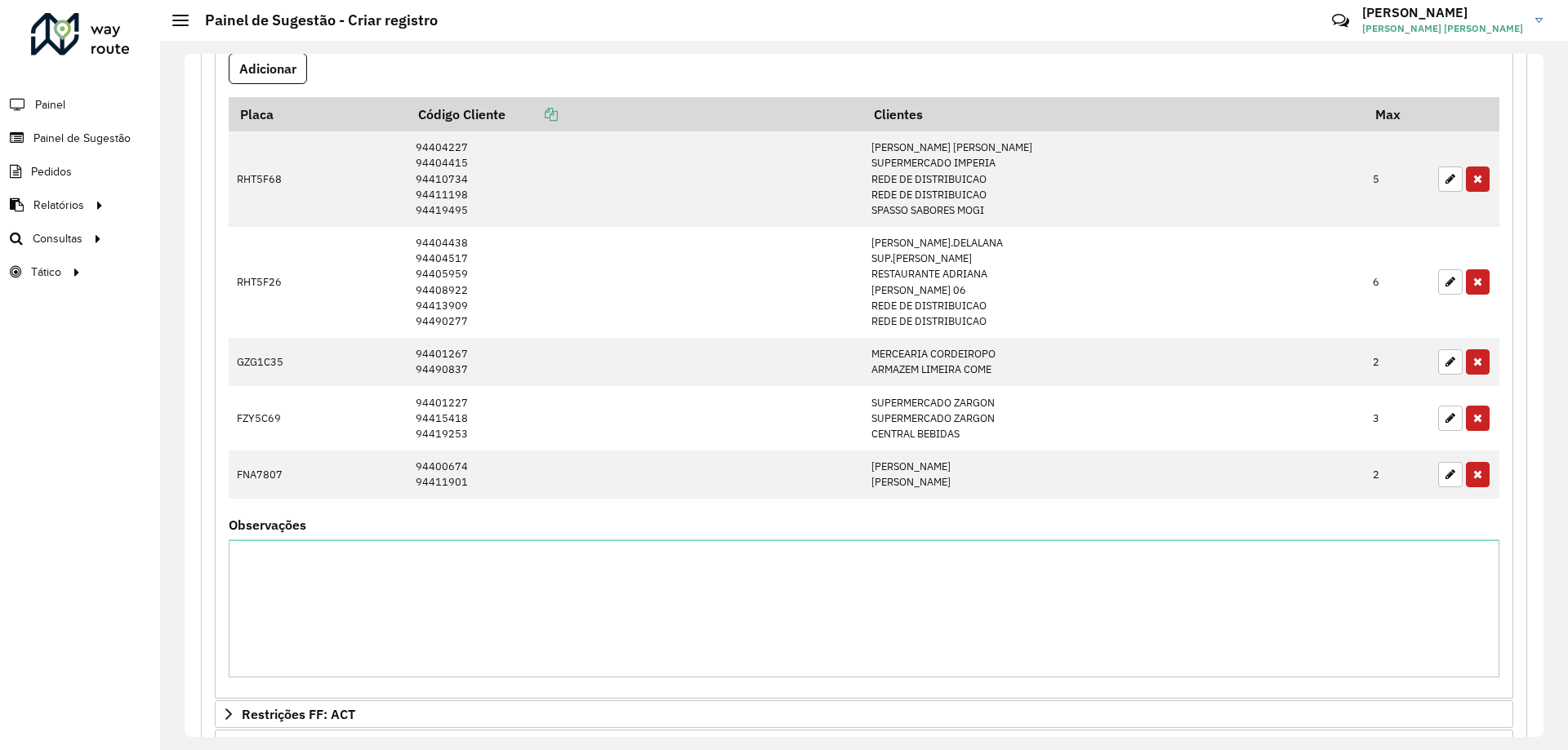
scroll to position [1055, 0]
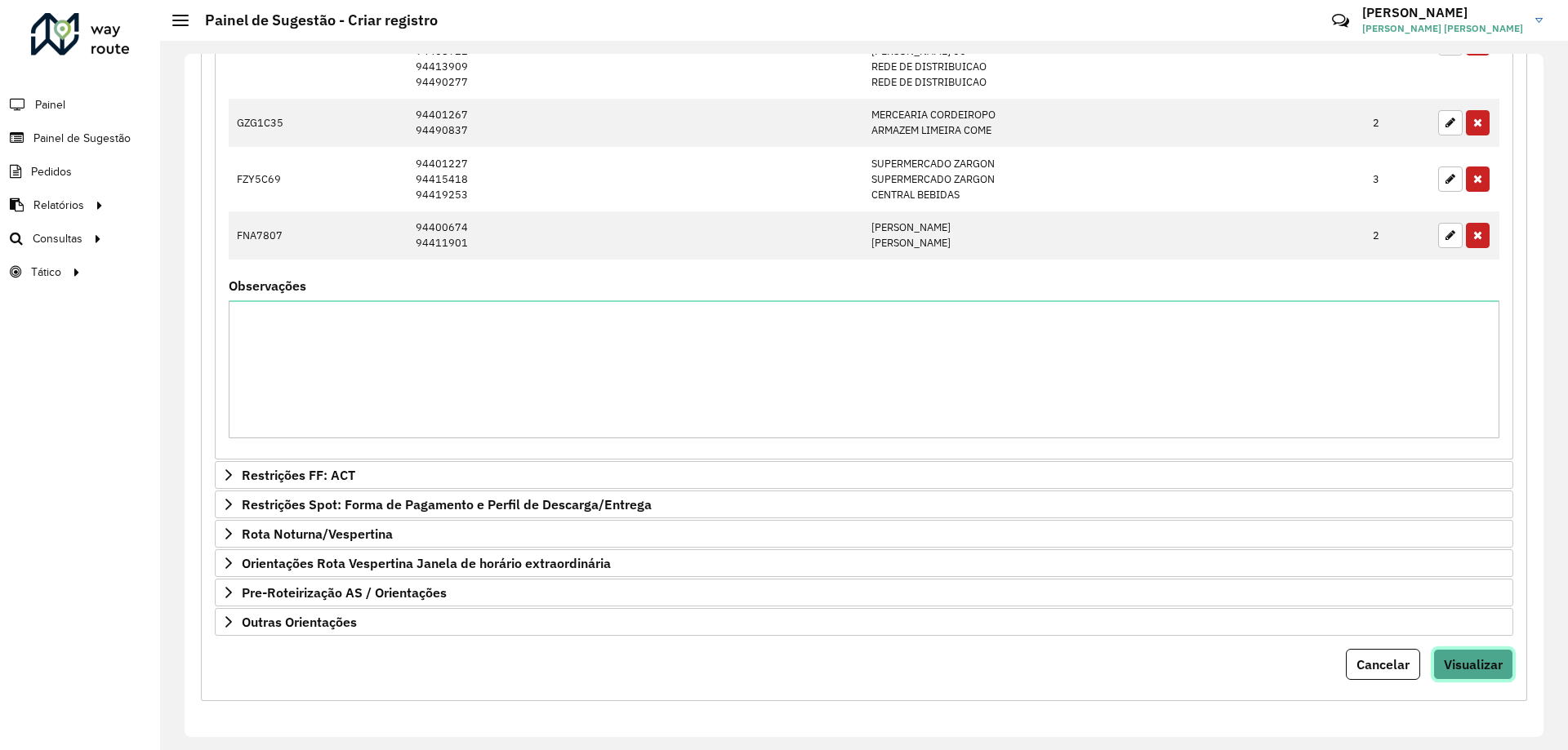
click at [1496, 669] on span "Visualizar" at bounding box center [1474, 665] width 59 height 17
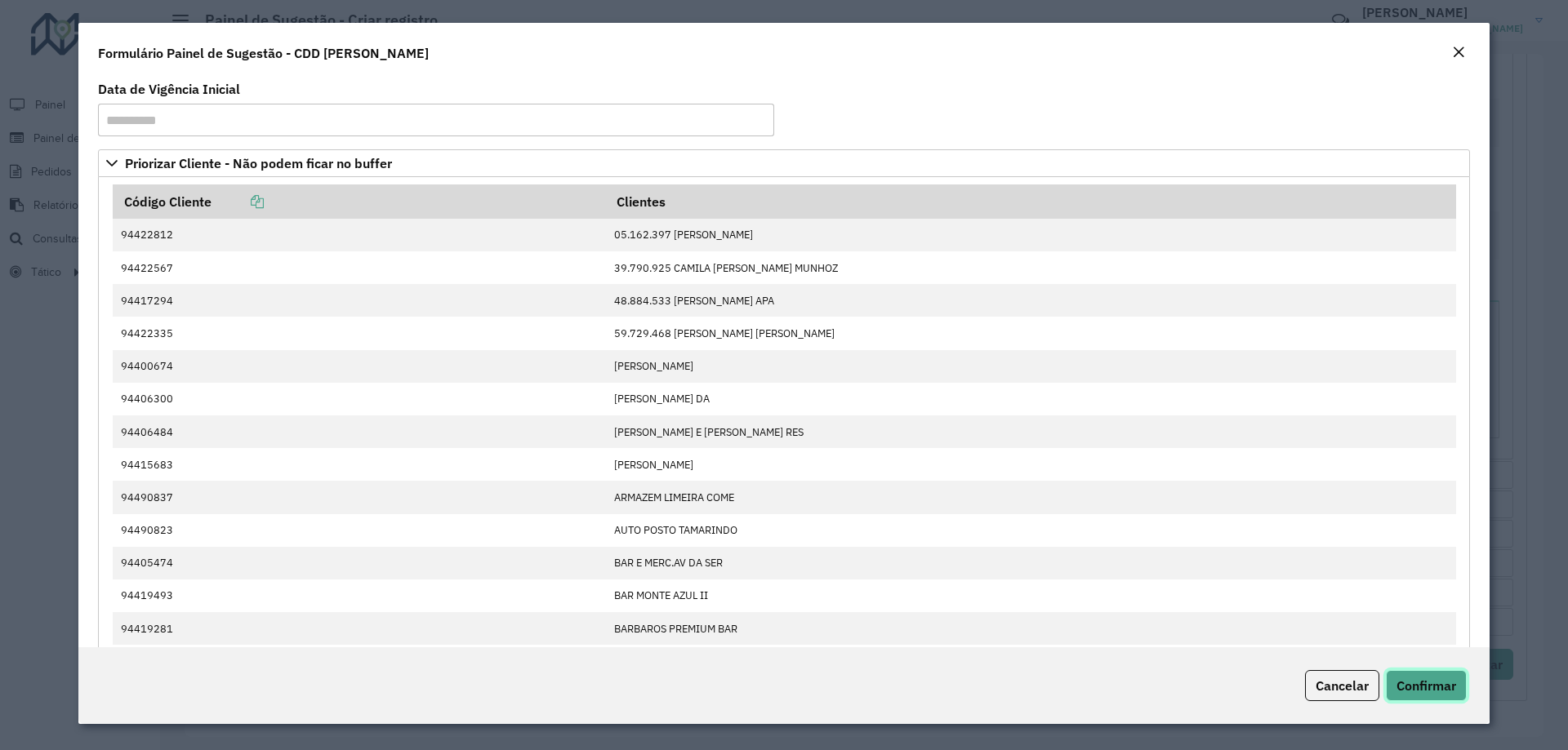
click at [1450, 690] on span "Confirmar" at bounding box center [1426, 686] width 60 height 17
